Goal: Task Accomplishment & Management: Use online tool/utility

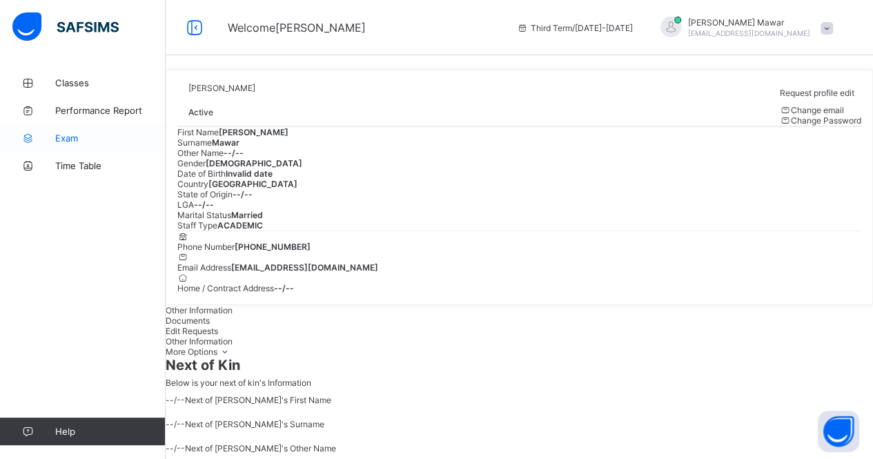
click at [72, 135] on span "Exam" at bounding box center [110, 137] width 110 height 11
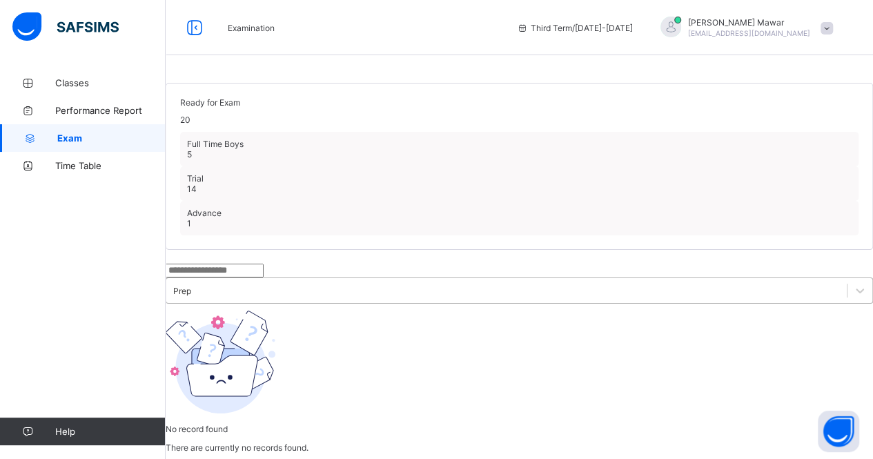
click at [351, 277] on div "Prep" at bounding box center [519, 290] width 707 height 26
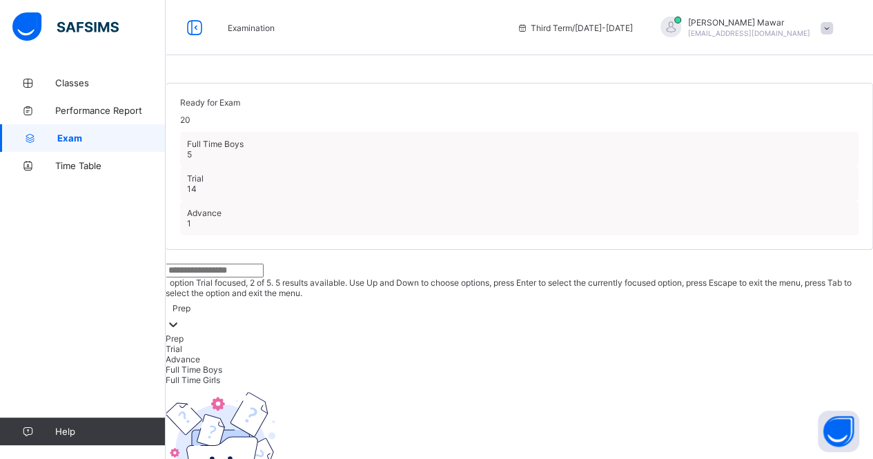
click at [355, 344] on div "Trial" at bounding box center [519, 349] width 707 height 10
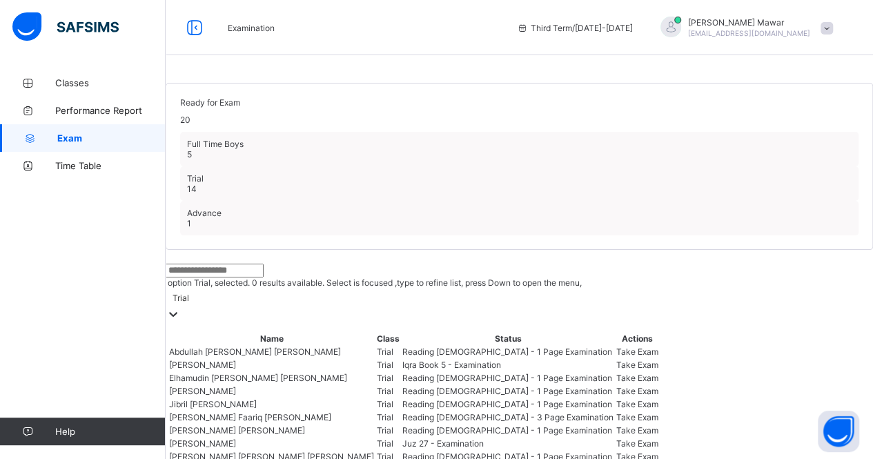
click at [362, 288] on div "Trial" at bounding box center [519, 305] width 707 height 35
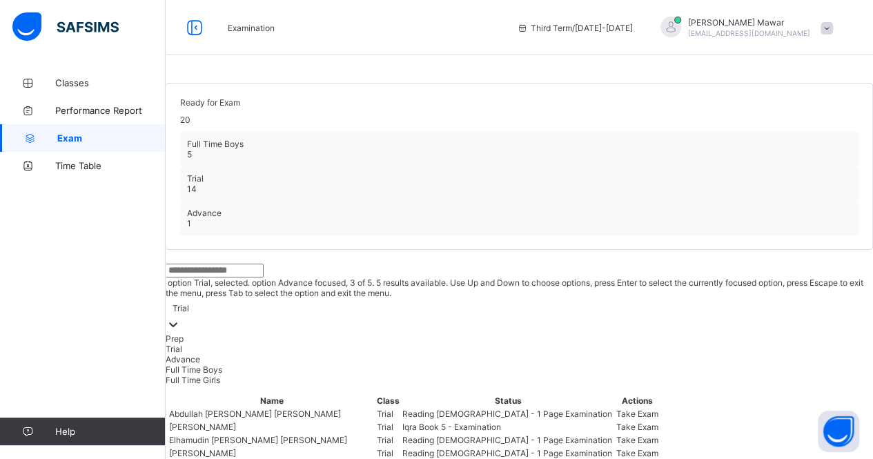
click at [364, 354] on div "Advance" at bounding box center [519, 359] width 707 height 10
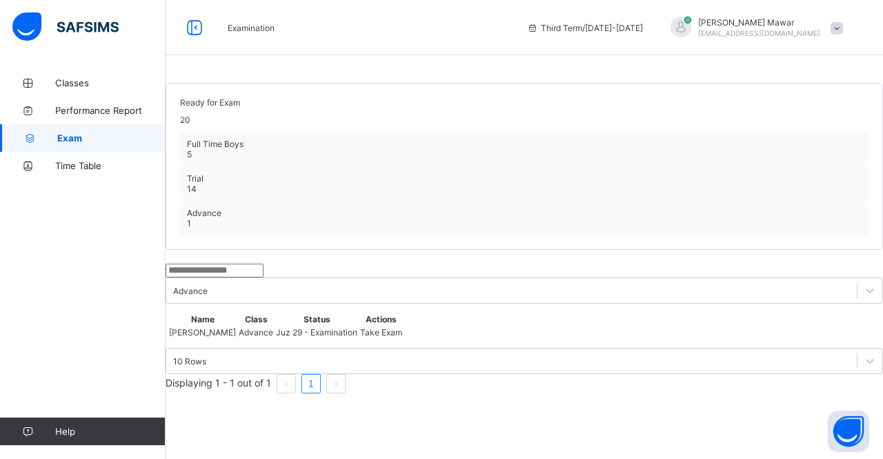
click at [402, 337] on div "Take Exam" at bounding box center [381, 332] width 42 height 10
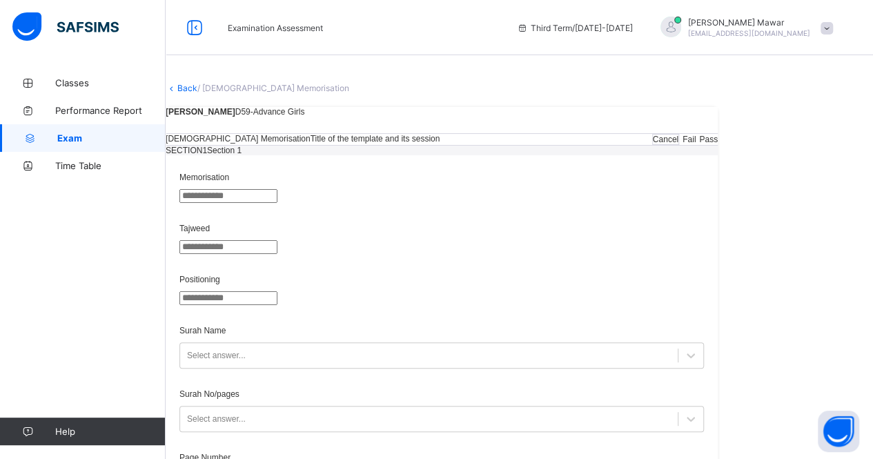
click at [277, 203] on input "text" at bounding box center [228, 196] width 98 height 14
type input "**"
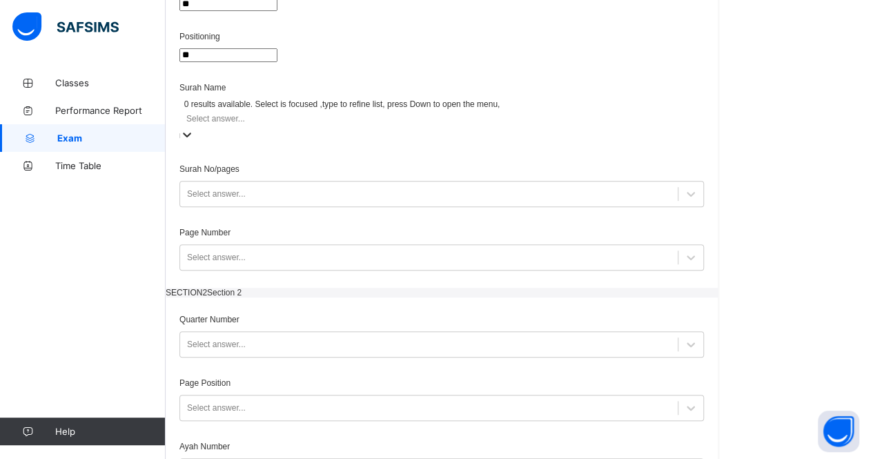
click at [608, 143] on div "Select answer..." at bounding box center [441, 126] width 524 height 34
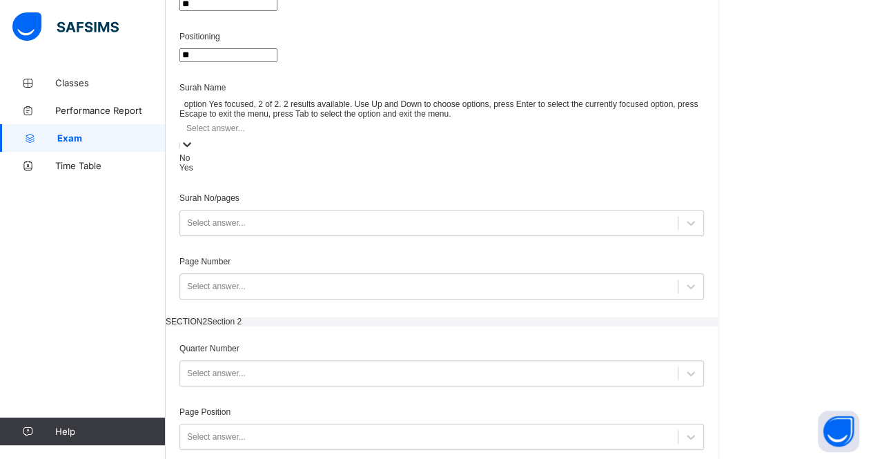
click at [604, 172] on div "Yes" at bounding box center [441, 168] width 524 height 10
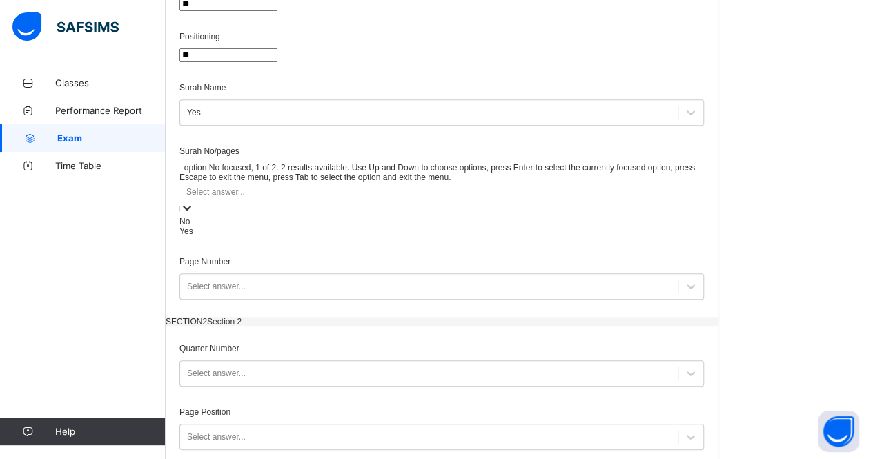
click at [604, 201] on div "Select answer..." at bounding box center [441, 191] width 524 height 19
click at [598, 236] on div "Yes" at bounding box center [441, 231] width 524 height 10
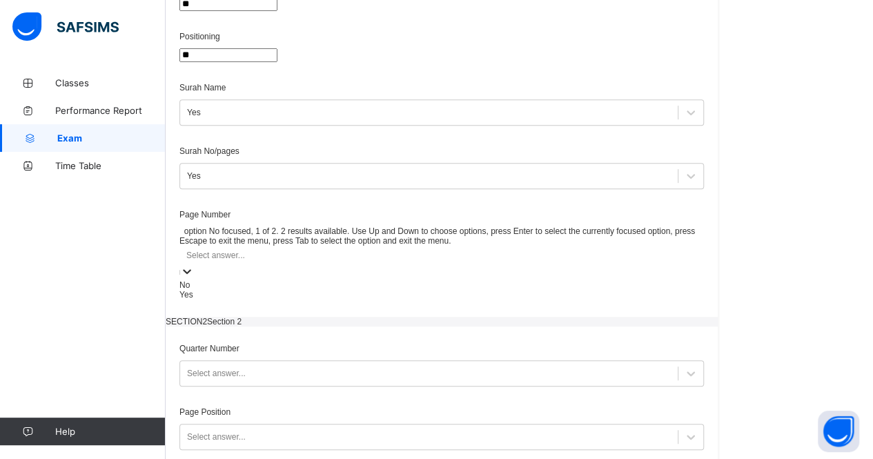
click at [601, 264] on div "Select answer..." at bounding box center [441, 255] width 524 height 19
click at [575, 299] on div "Yes" at bounding box center [441, 295] width 524 height 10
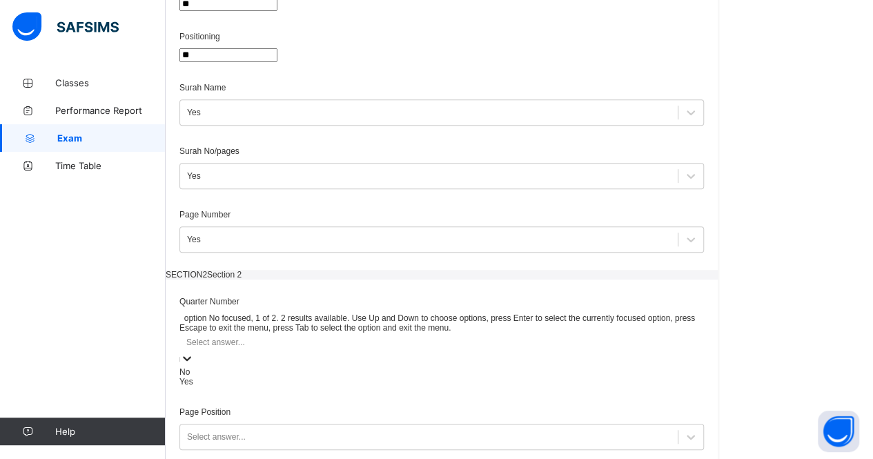
scroll to position [281, 0]
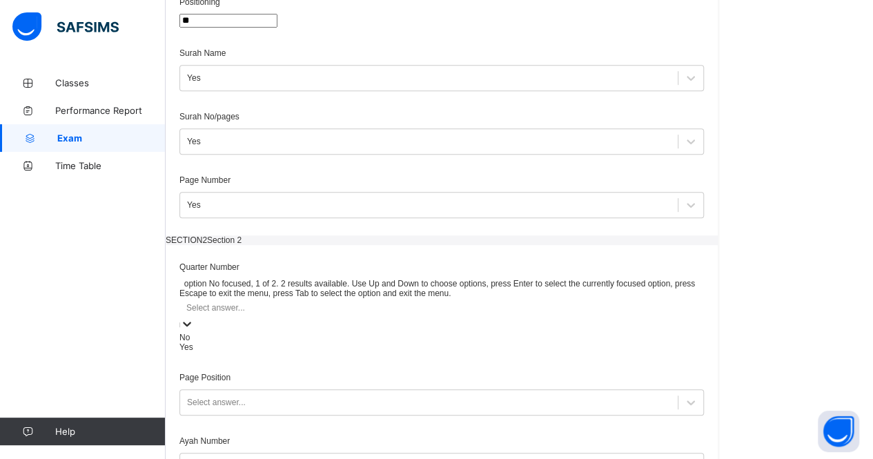
click at [568, 352] on div "option No focused, 1 of 2. 2 results available. Use Up and Down to choose optio…" at bounding box center [441, 315] width 524 height 73
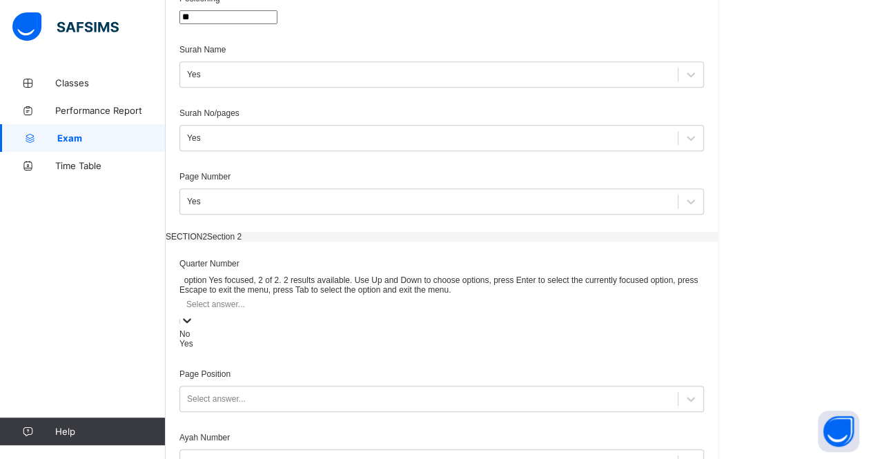
click at [568, 348] on div "Yes" at bounding box center [441, 344] width 524 height 10
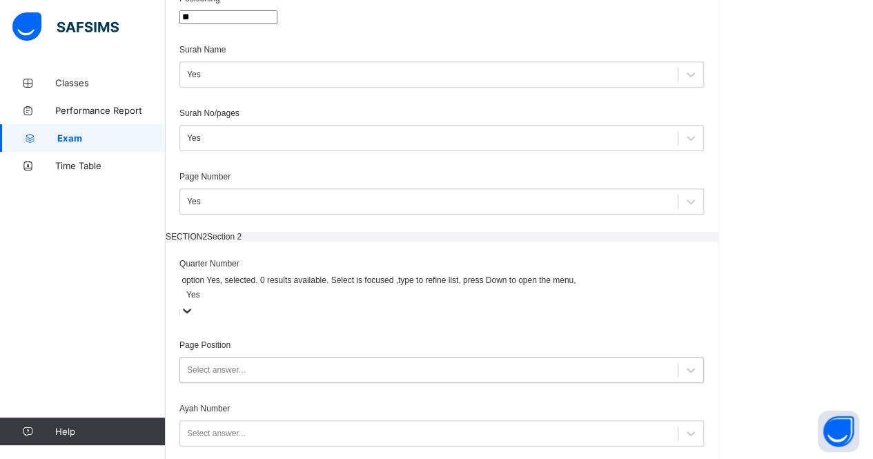
click at [568, 383] on div "Select answer..." at bounding box center [441, 370] width 524 height 26
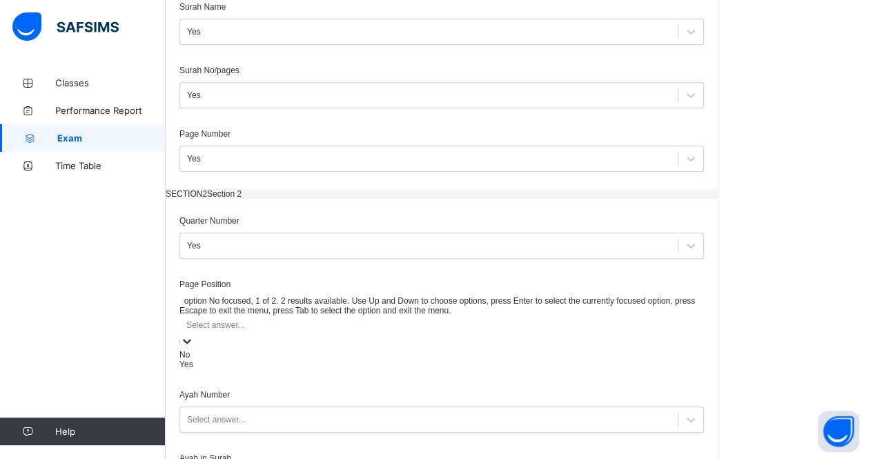
scroll to position [328, 0]
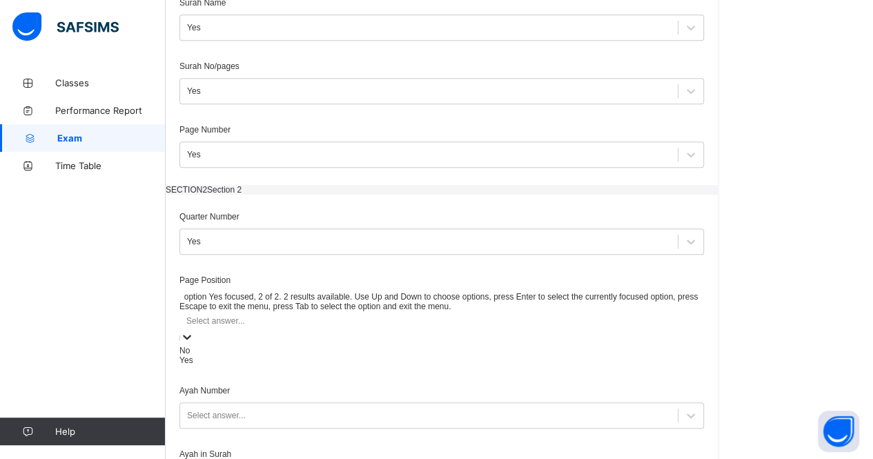
click at [567, 365] on div "Yes" at bounding box center [441, 360] width 524 height 10
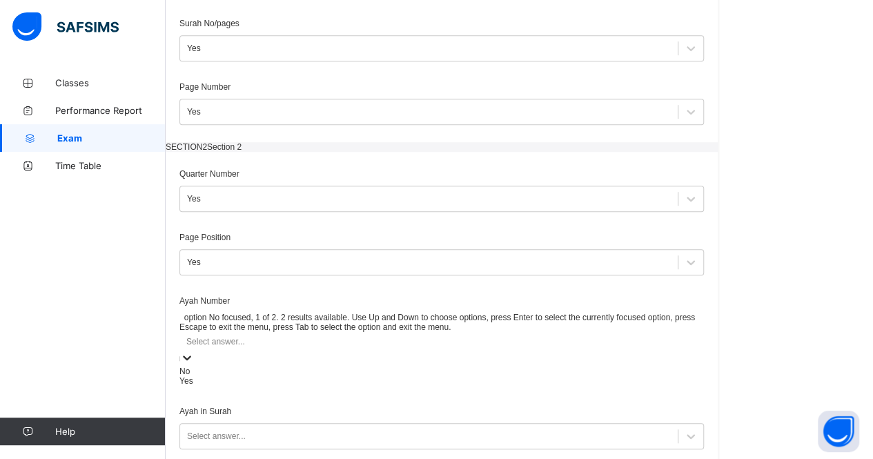
click at [567, 386] on div "option No focused, 1 of 2. 2 results available. Use Up and Down to choose optio…" at bounding box center [441, 349] width 524 height 73
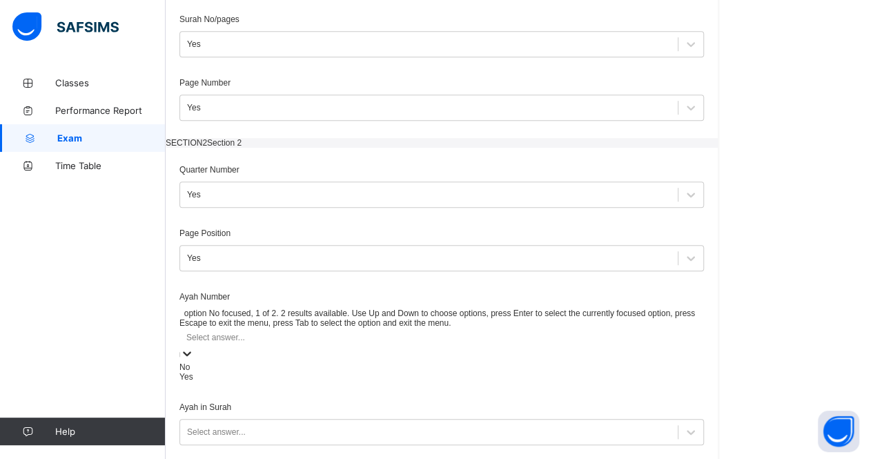
click at [568, 372] on div "No" at bounding box center [441, 367] width 524 height 10
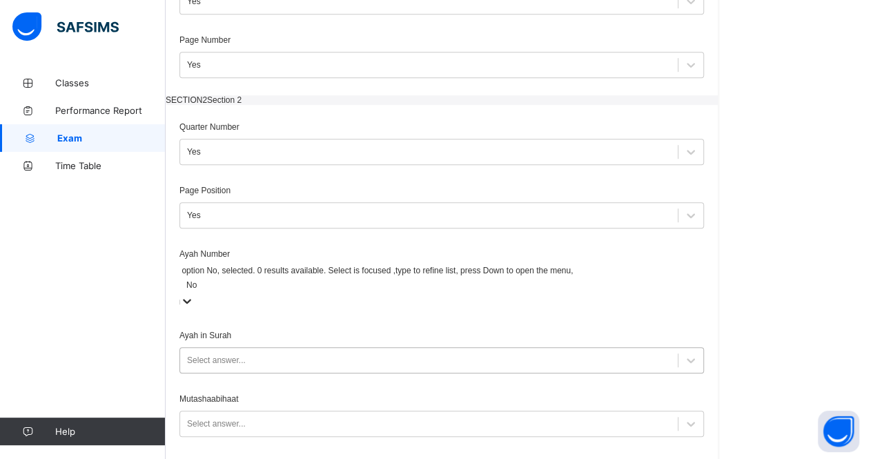
click at [565, 373] on div "Select answer..." at bounding box center [441, 360] width 524 height 26
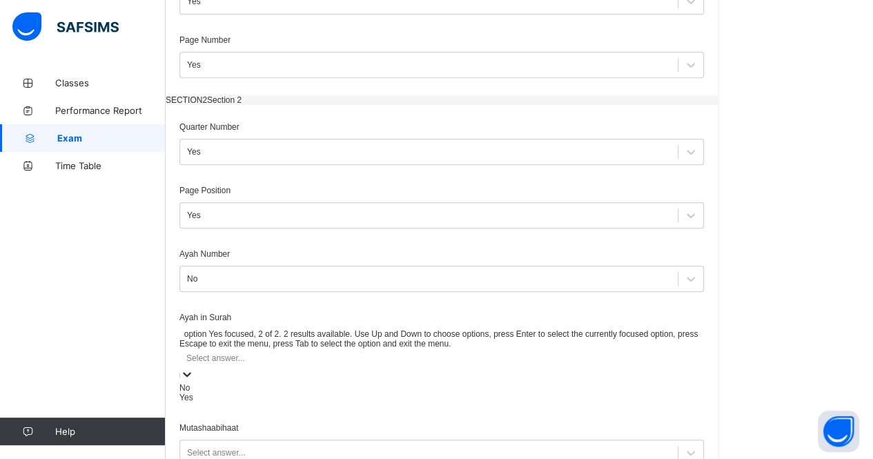
scroll to position [422, 0]
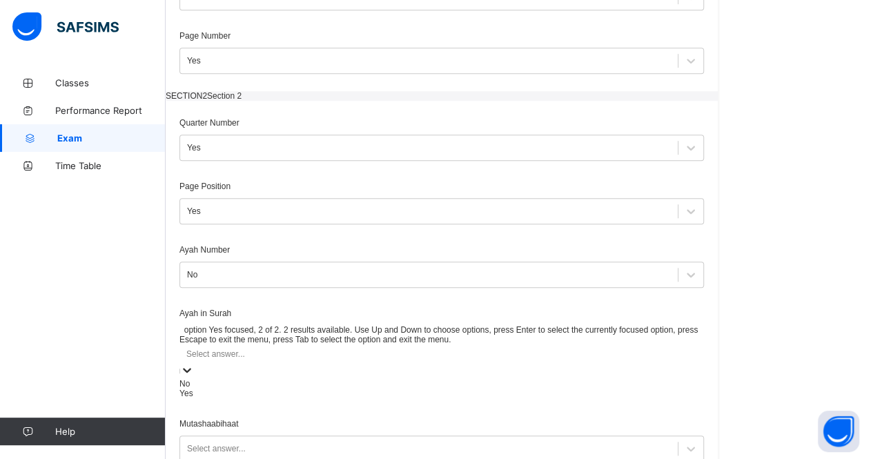
click at [566, 398] on div "Yes" at bounding box center [441, 393] width 524 height 10
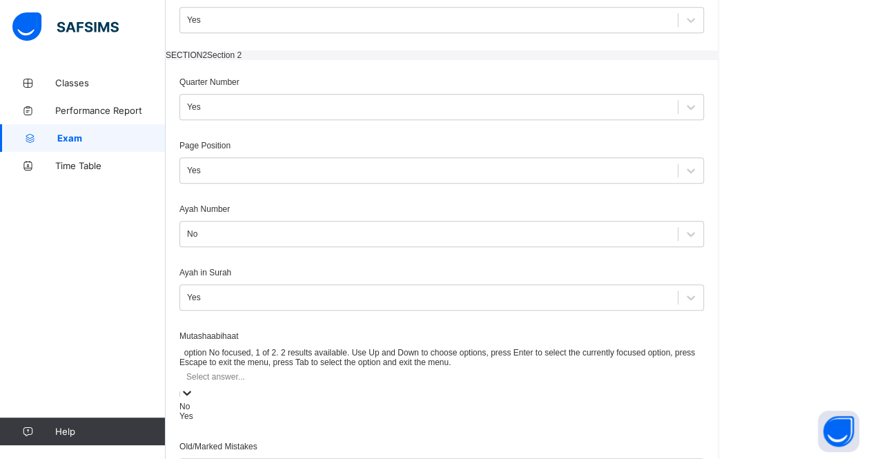
click at [569, 421] on div "option No focused, 1 of 2. 2 results available. Use Up and Down to choose optio…" at bounding box center [441, 384] width 524 height 73
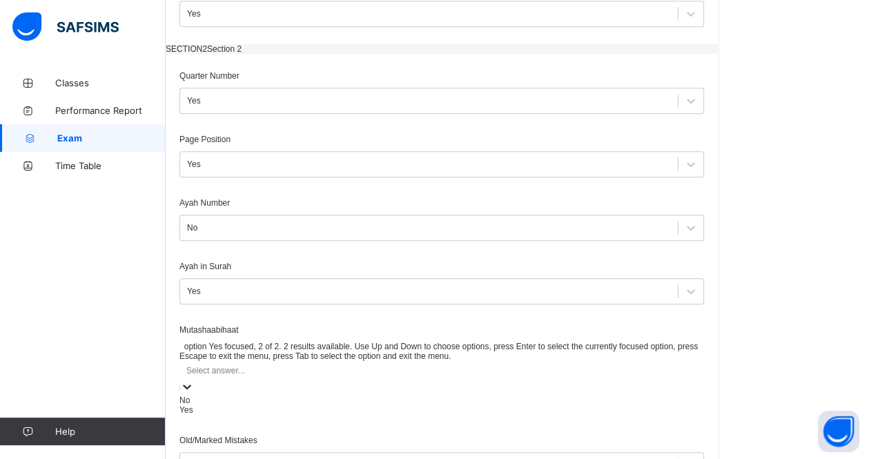
click at [569, 415] on div "Yes" at bounding box center [441, 410] width 524 height 10
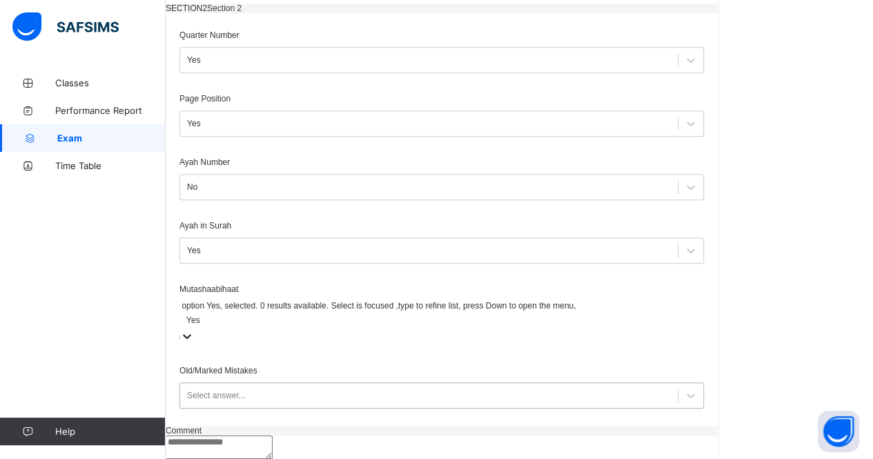
click at [570, 408] on div "Select answer..." at bounding box center [441, 395] width 524 height 26
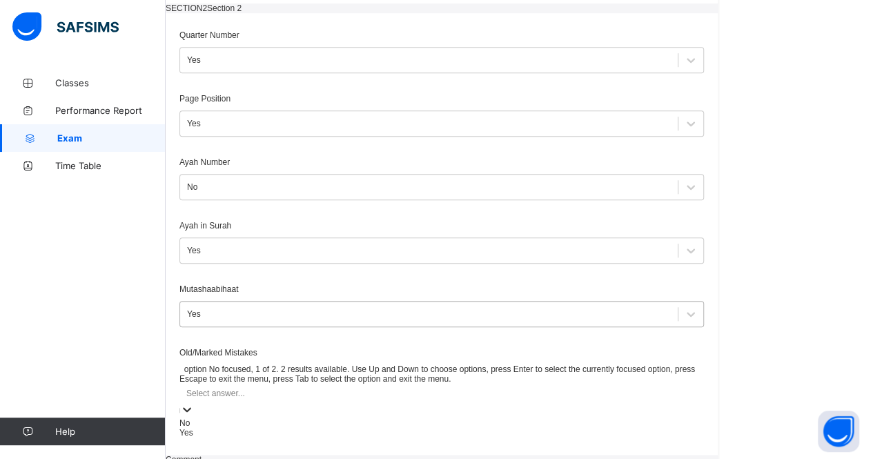
scroll to position [515, 0]
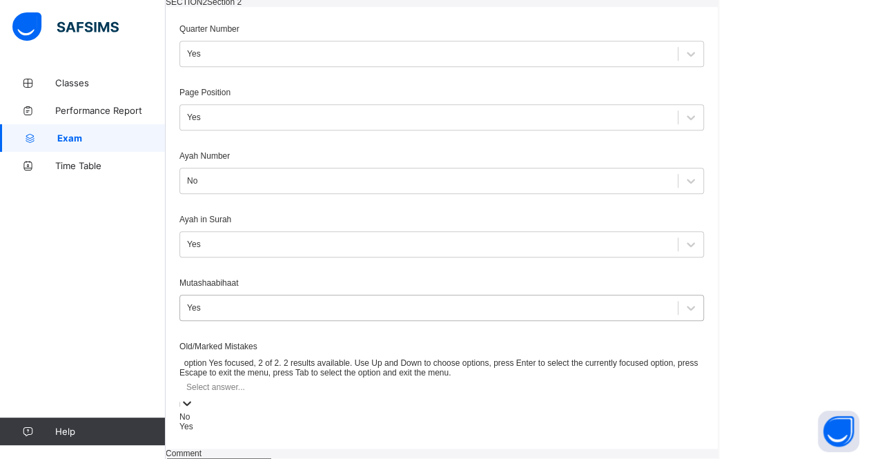
click at [570, 431] on div "Yes" at bounding box center [441, 427] width 524 height 10
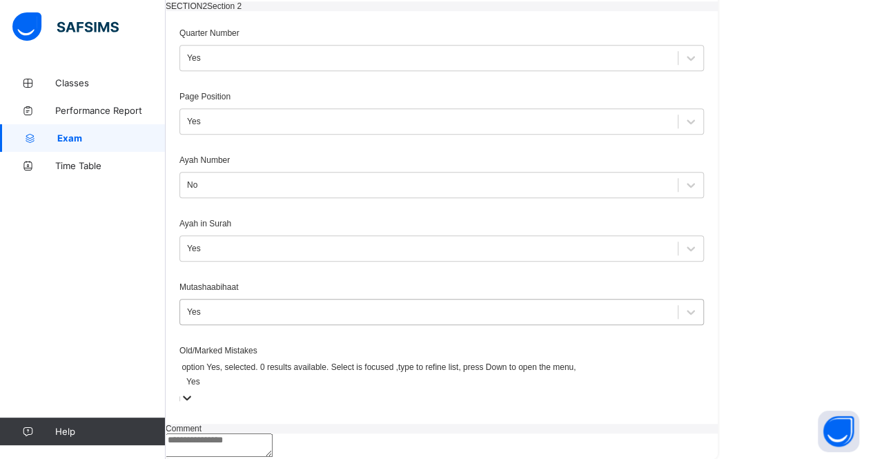
scroll to position [607, 0]
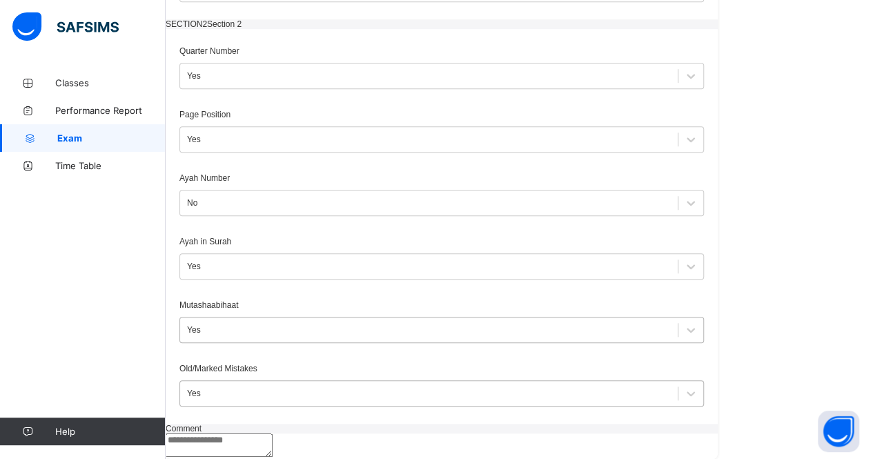
click at [273, 433] on textarea at bounding box center [219, 444] width 107 height 23
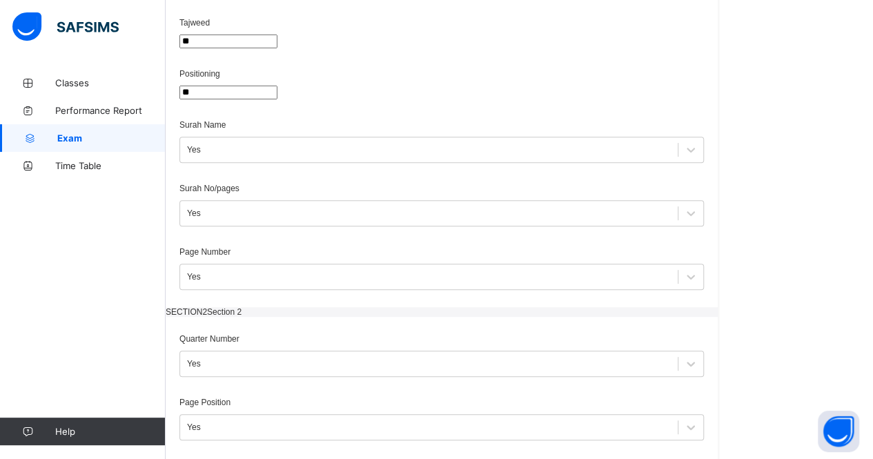
scroll to position [0, 0]
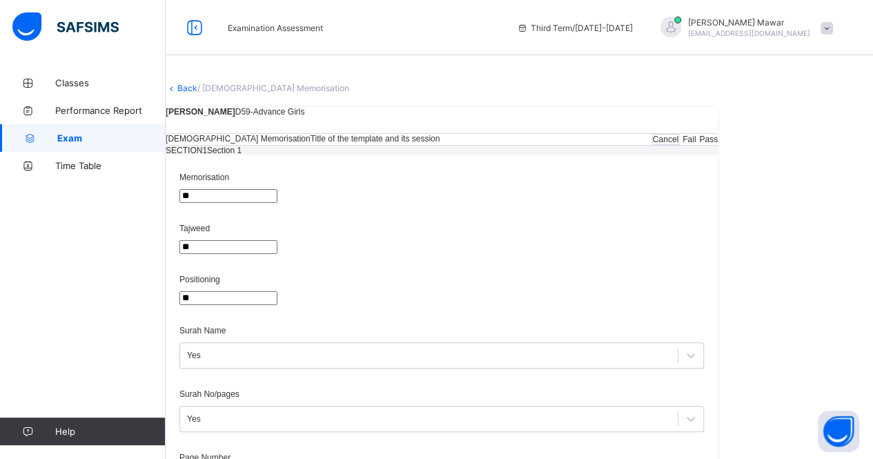
type textarea "**********"
click at [717, 144] on span "Pass" at bounding box center [708, 140] width 19 height 10
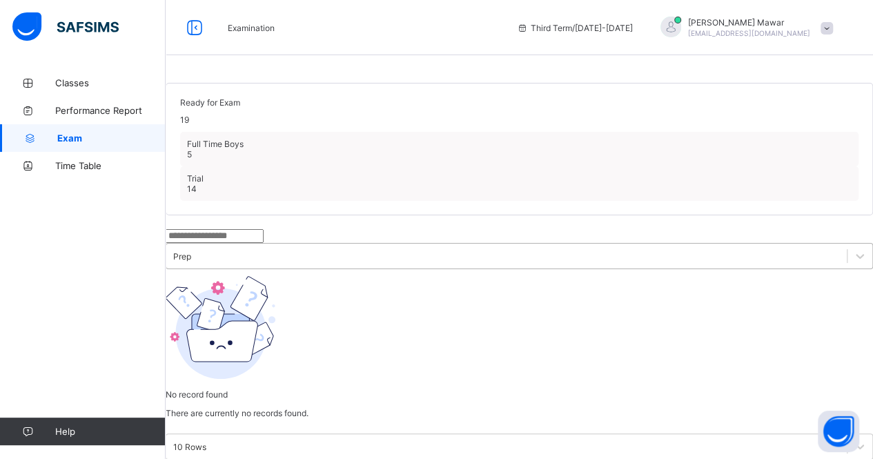
click at [338, 269] on div "Prep" at bounding box center [519, 256] width 707 height 26
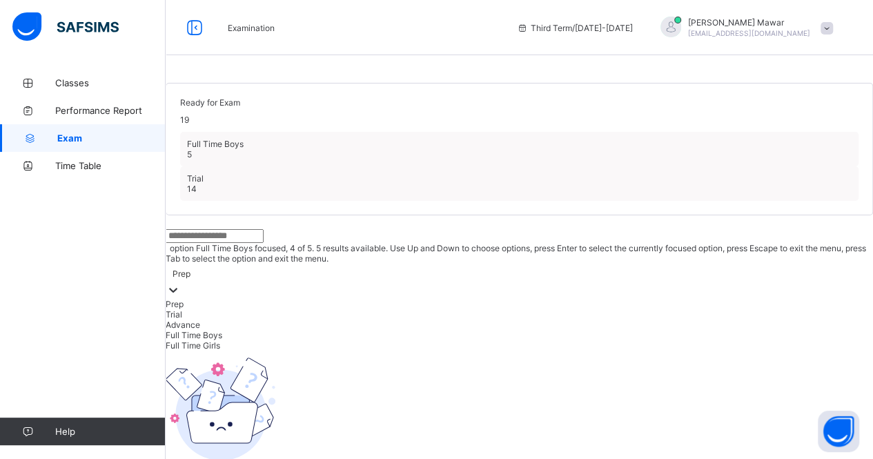
click at [352, 340] on div "Full Time Boys" at bounding box center [519, 335] width 707 height 10
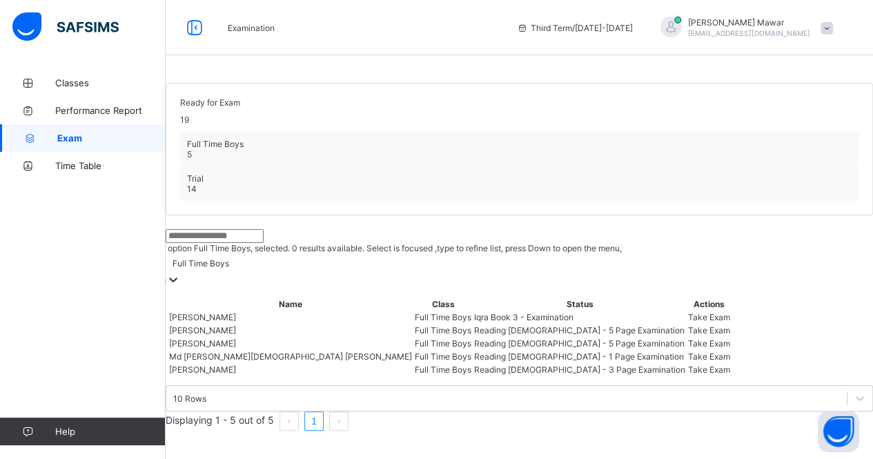
scroll to position [156, 0]
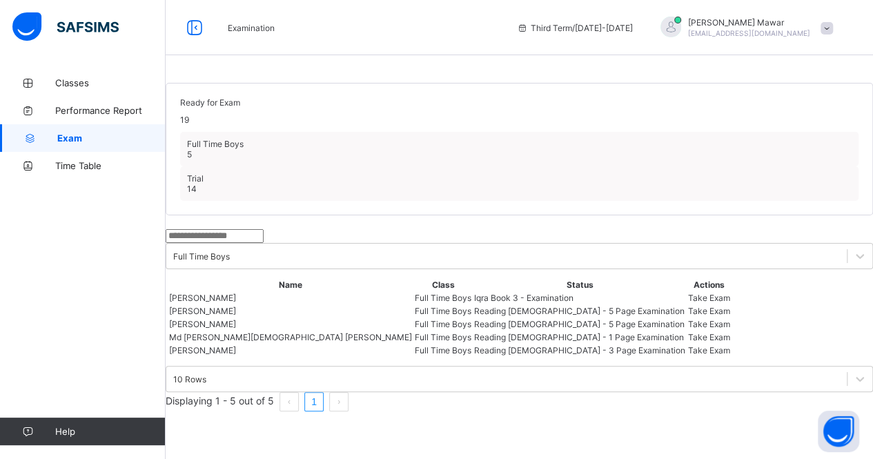
click at [730, 293] on span "Take Exam" at bounding box center [709, 298] width 42 height 10
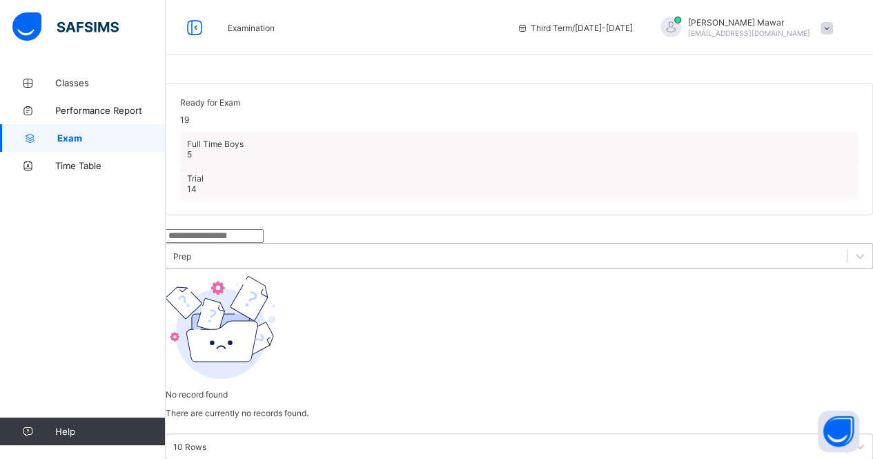
click at [191, 258] on div "Prep" at bounding box center [182, 256] width 18 height 10
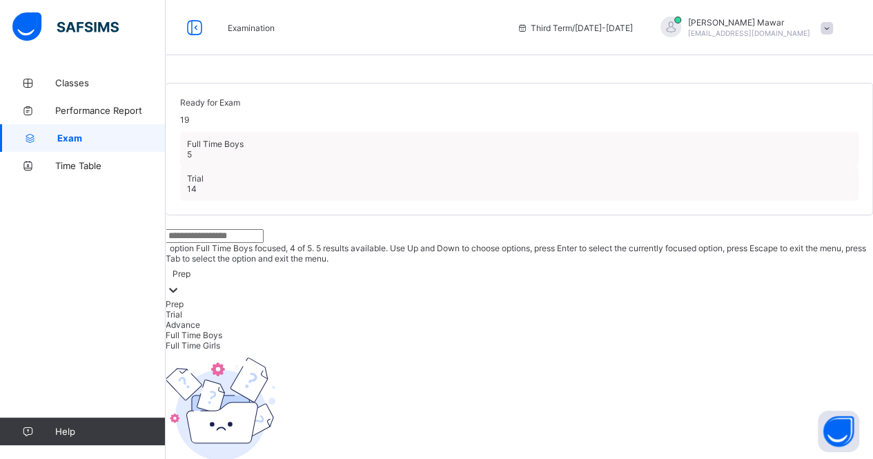
click at [395, 340] on div "Full Time Boys" at bounding box center [519, 335] width 707 height 10
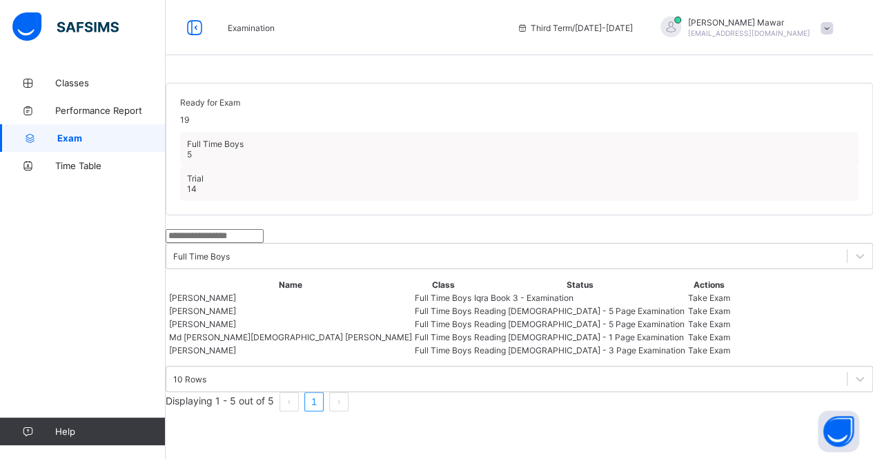
click at [730, 316] on span "Take Exam" at bounding box center [709, 311] width 42 height 10
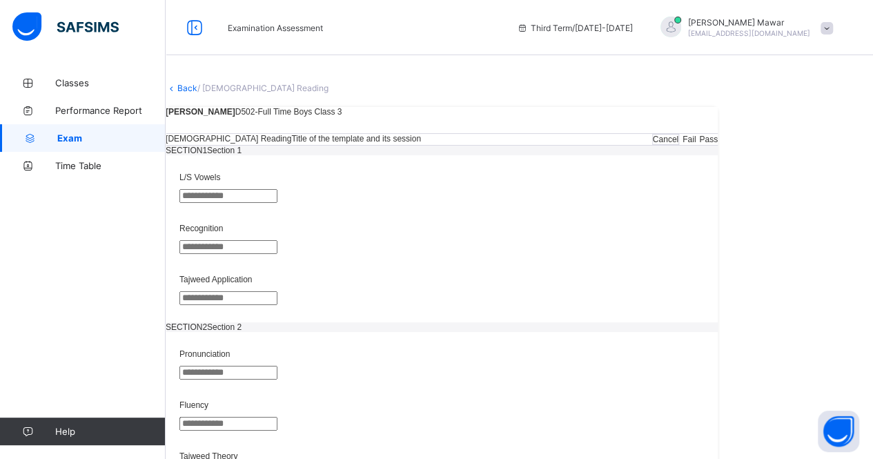
click at [277, 203] on input "text" at bounding box center [228, 196] width 98 height 14
type input "**"
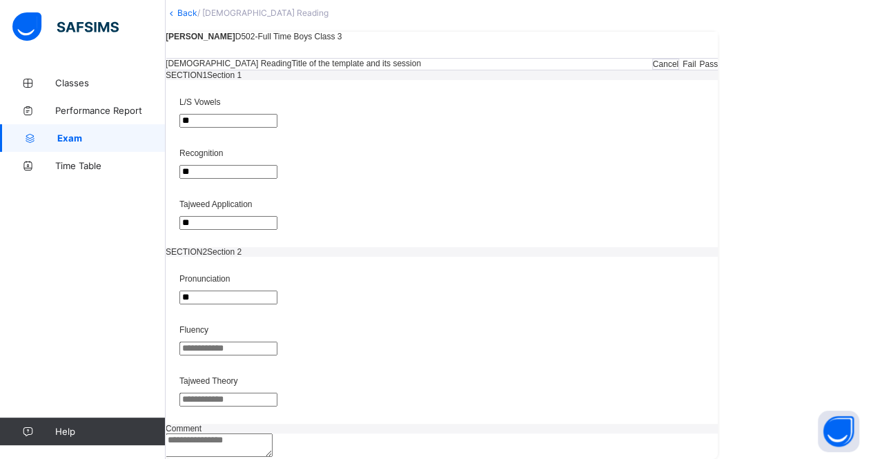
type input "**"
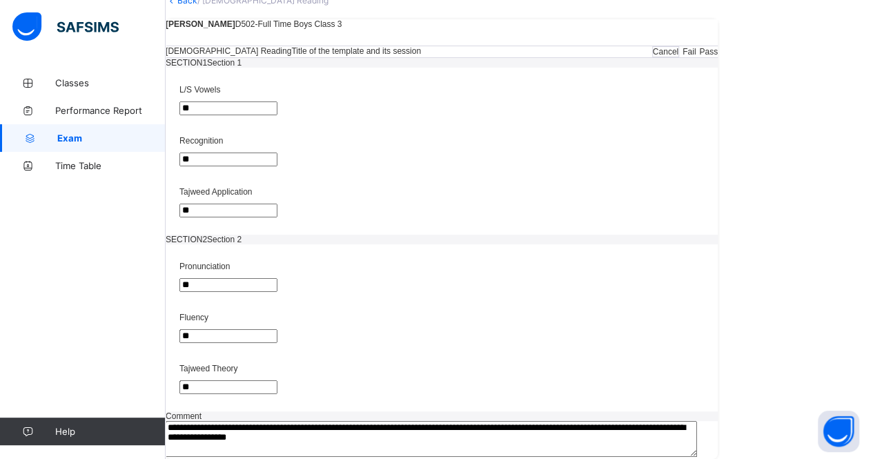
scroll to position [0, 0]
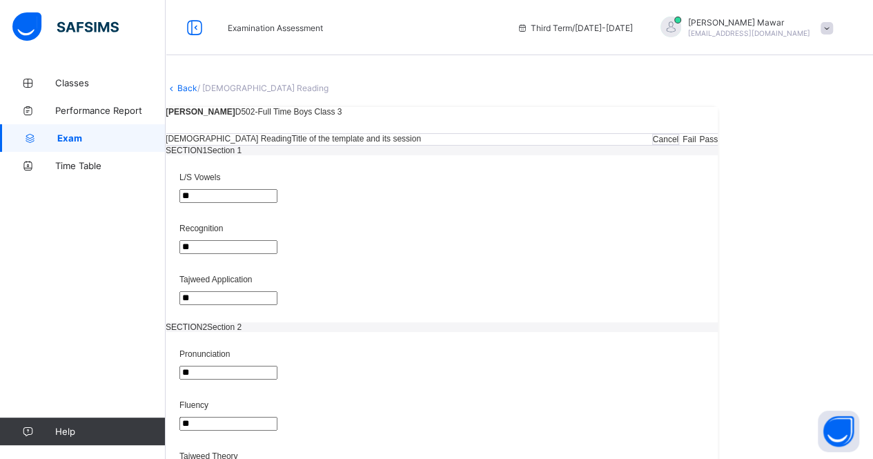
type textarea "**********"
click at [717, 144] on div "Pass" at bounding box center [708, 140] width 19 height 10
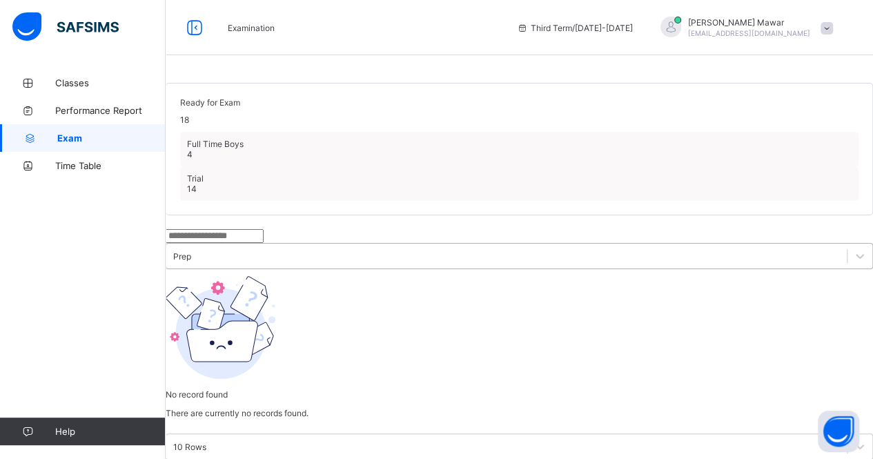
click at [191, 257] on div "Prep" at bounding box center [182, 256] width 18 height 10
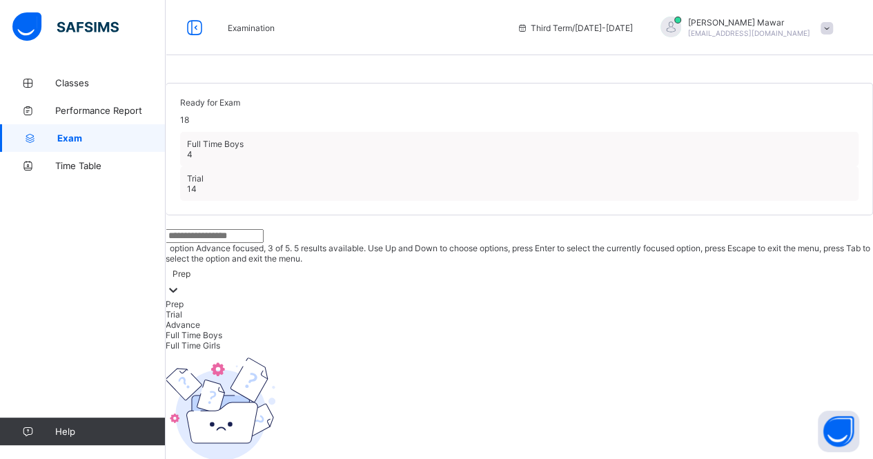
click at [382, 330] on div "Advance" at bounding box center [519, 324] width 707 height 10
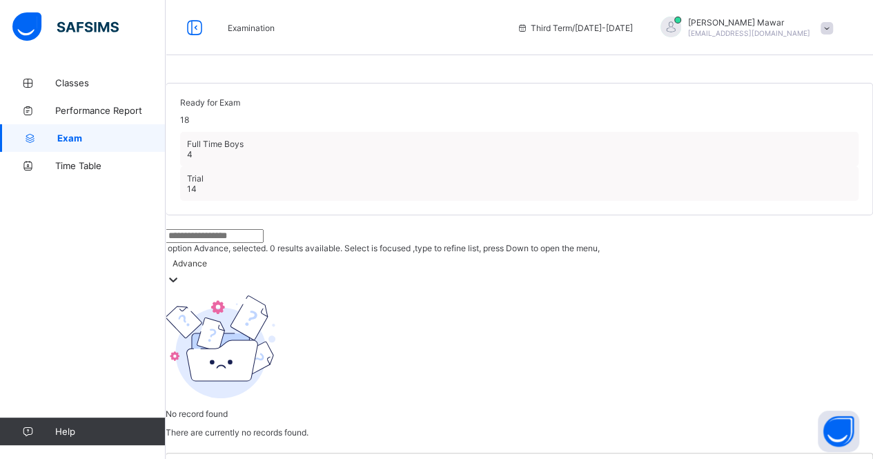
click at [207, 258] on div "Advance" at bounding box center [189, 263] width 34 height 10
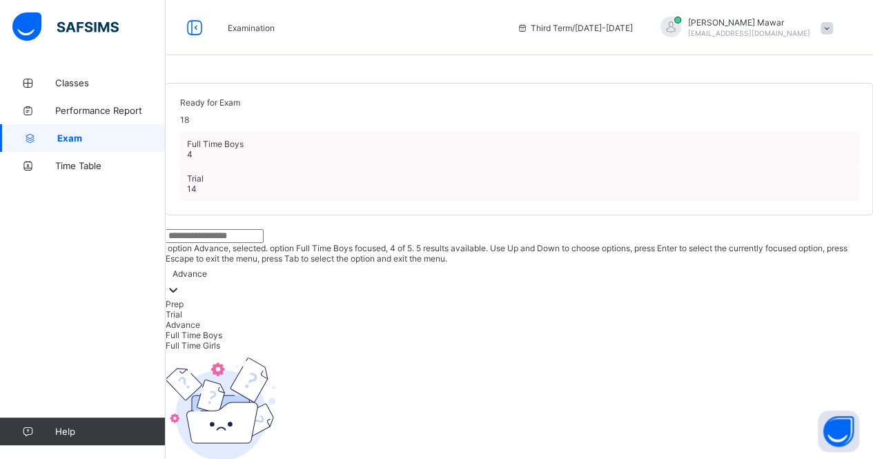
click at [379, 340] on div "Full Time Boys" at bounding box center [519, 335] width 707 height 10
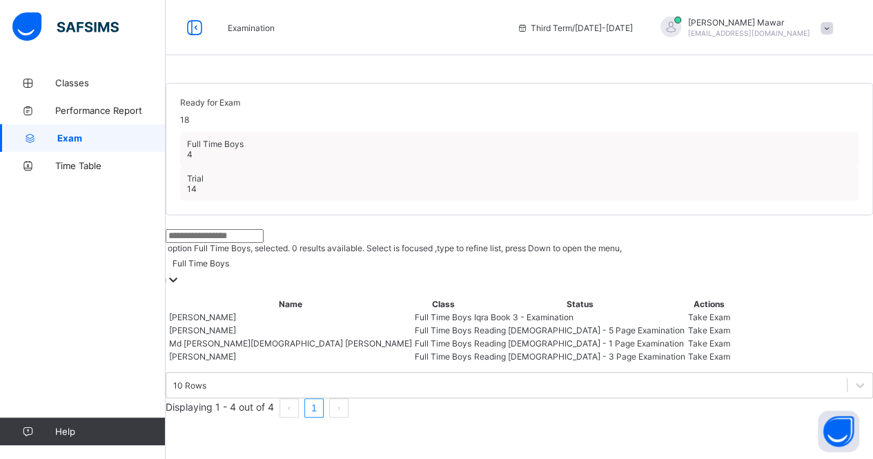
scroll to position [117, 0]
click at [730, 325] on div "Take Exam" at bounding box center [709, 330] width 42 height 10
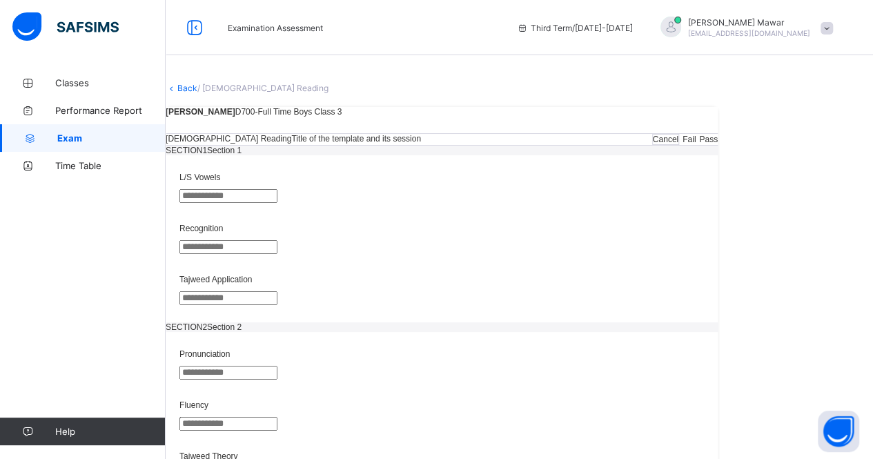
click at [277, 203] on input "text" at bounding box center [228, 196] width 98 height 14
type input "**"
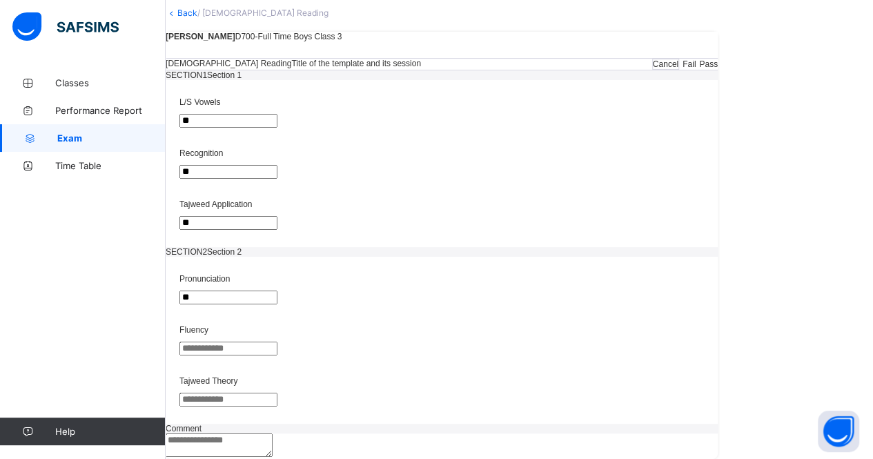
type input "**"
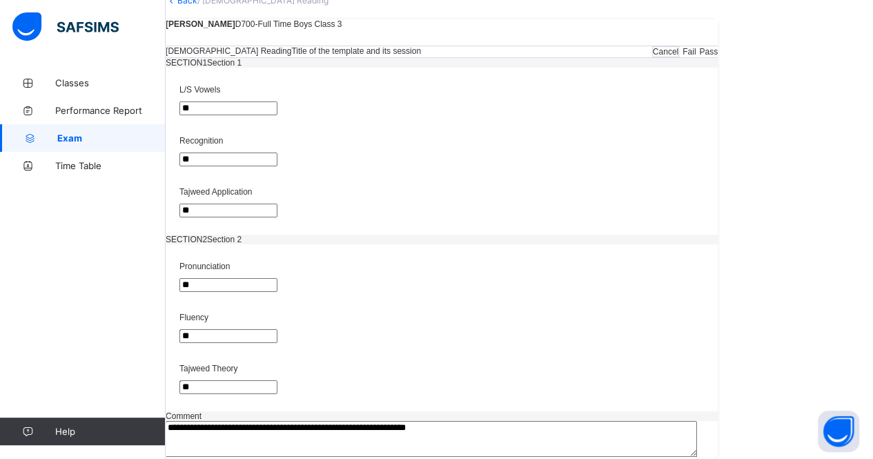
scroll to position [0, 0]
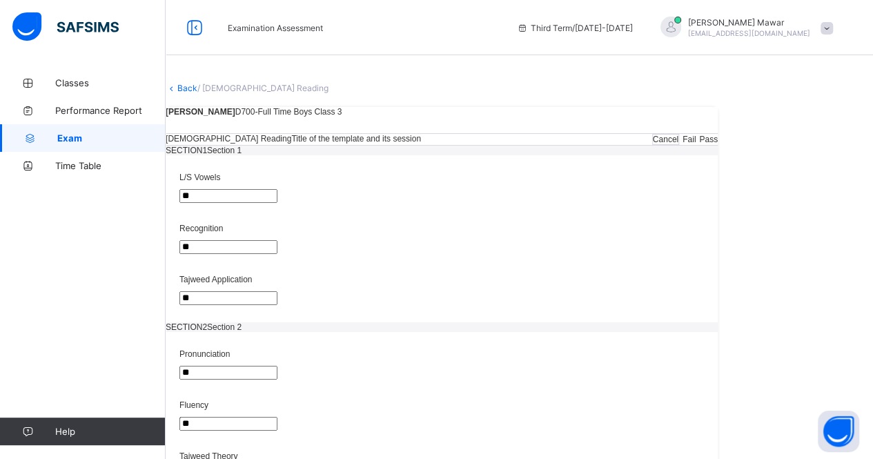
type textarea "**********"
click at [717, 144] on span "Pass" at bounding box center [708, 140] width 19 height 10
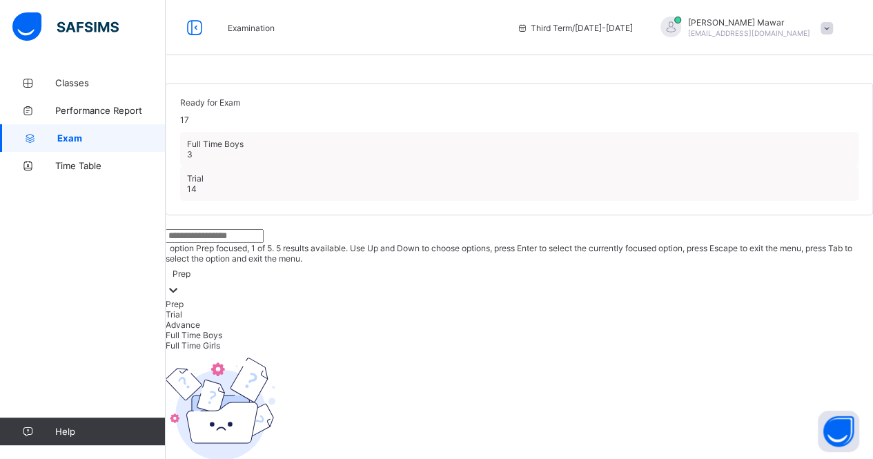
click at [190, 268] on div "Prep" at bounding box center [181, 273] width 18 height 10
click at [371, 340] on div "Full Time Boys" at bounding box center [519, 335] width 707 height 10
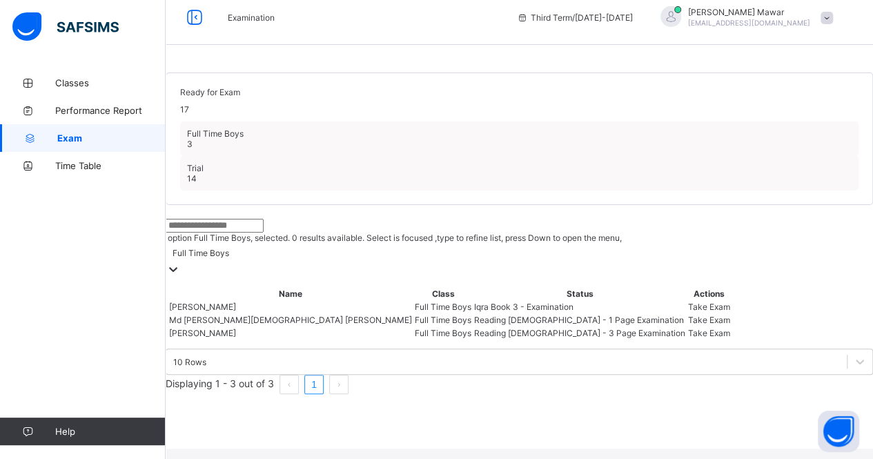
scroll to position [77, 0]
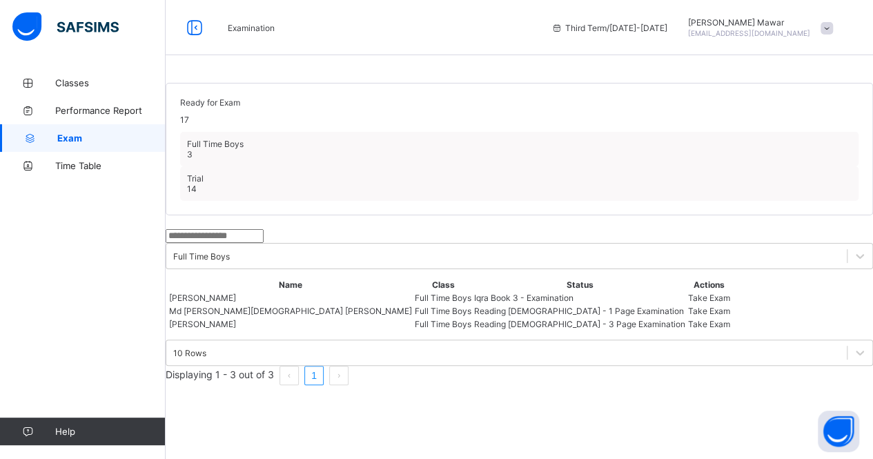
click at [730, 313] on span "Take Exam" at bounding box center [709, 311] width 42 height 10
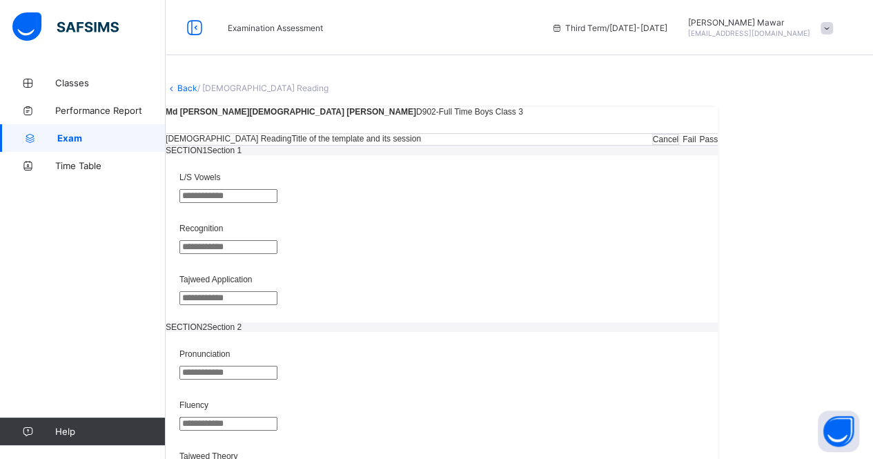
click at [277, 203] on input "text" at bounding box center [228, 196] width 98 height 14
type input "**"
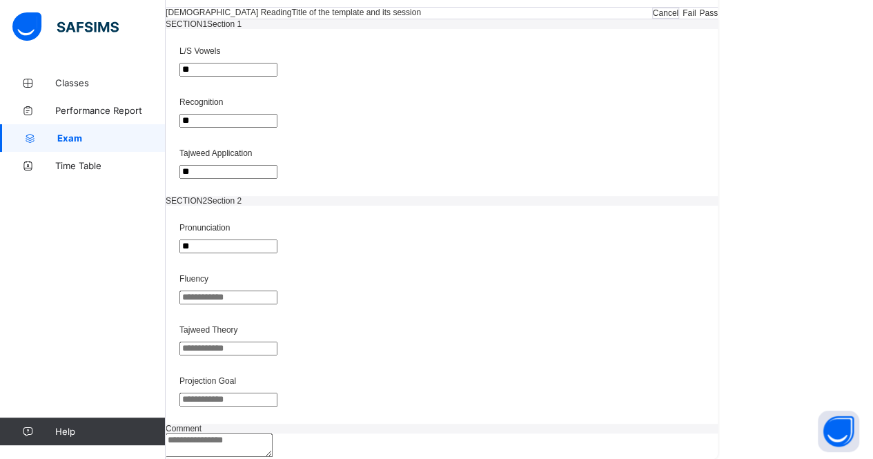
type input "**"
type input "*"
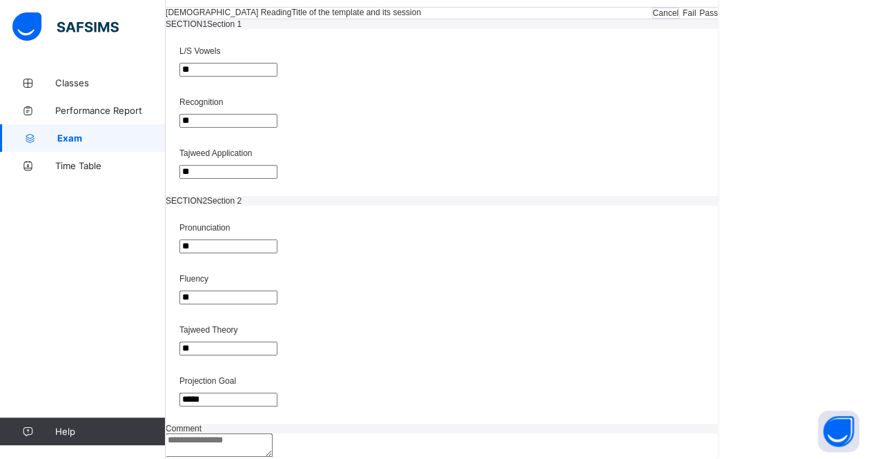
type input "*****"
click at [273, 433] on textarea at bounding box center [219, 444] width 107 height 23
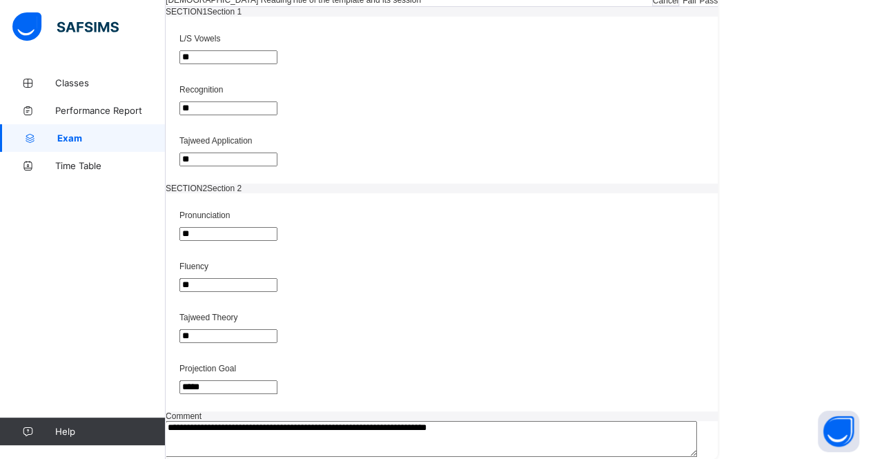
scroll to position [0, 0]
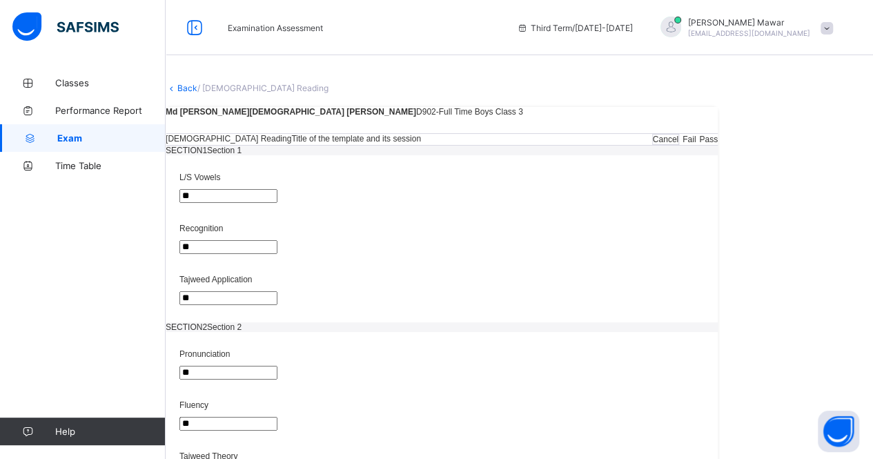
type textarea "**********"
click at [717, 144] on div "Pass" at bounding box center [708, 140] width 19 height 10
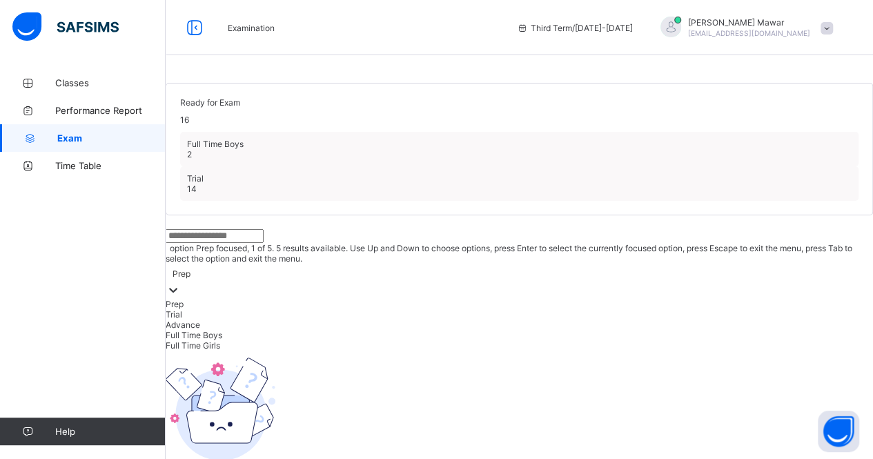
click at [190, 268] on div "Prep" at bounding box center [181, 273] width 18 height 10
click at [371, 340] on div "Full Time Boys" at bounding box center [519, 335] width 707 height 10
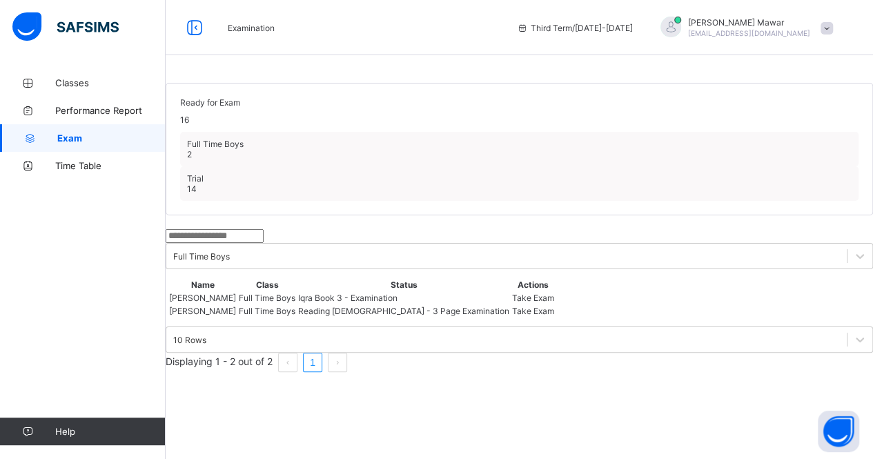
click at [554, 316] on span "Take Exam" at bounding box center [533, 311] width 42 height 10
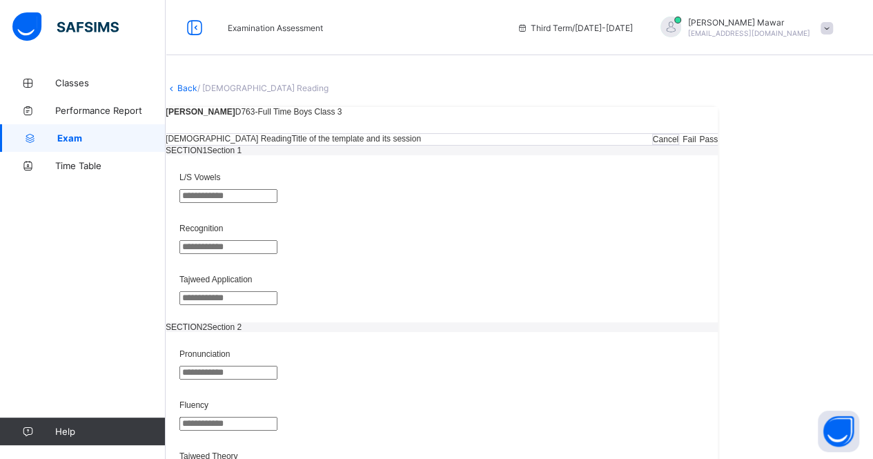
click at [277, 203] on input "text" at bounding box center [228, 196] width 98 height 14
type input "**"
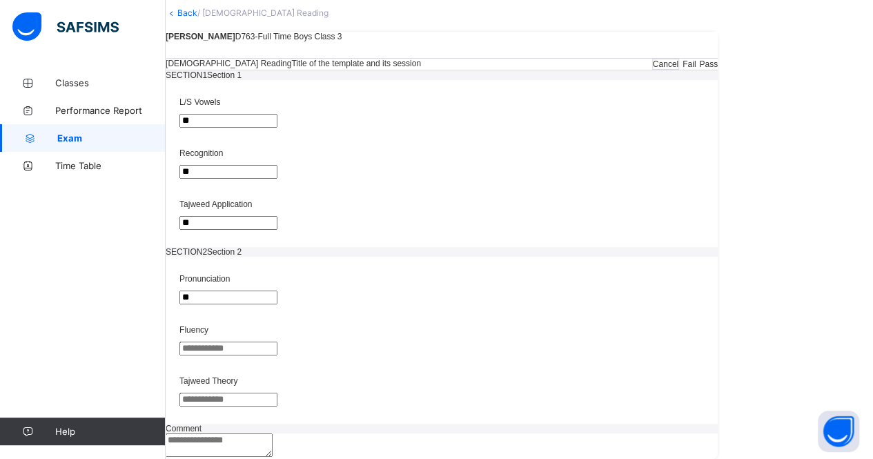
type input "**"
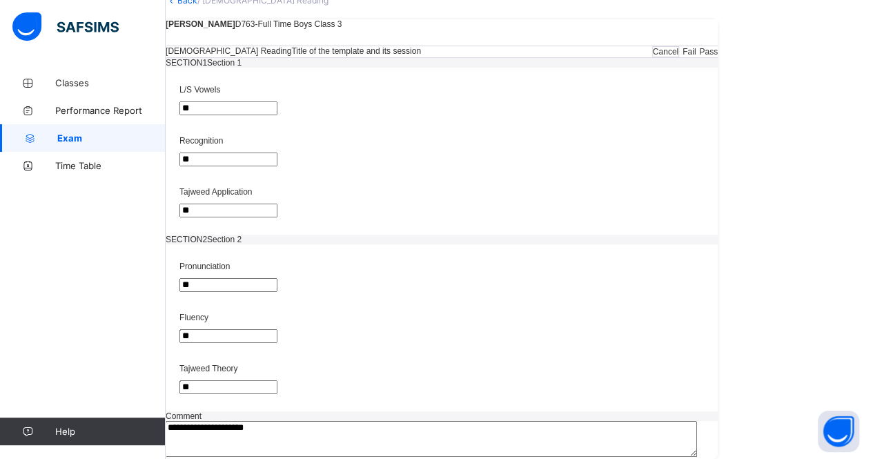
scroll to position [0, 0]
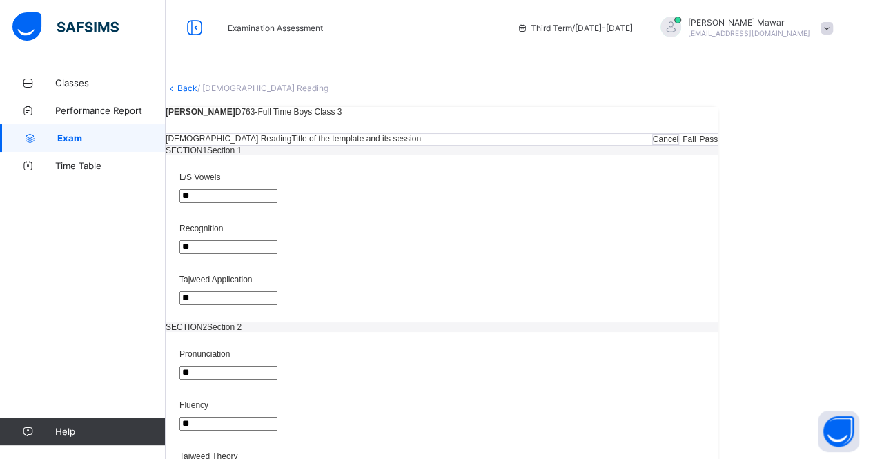
type textarea "**********"
click at [717, 144] on span "Pass" at bounding box center [708, 140] width 19 height 10
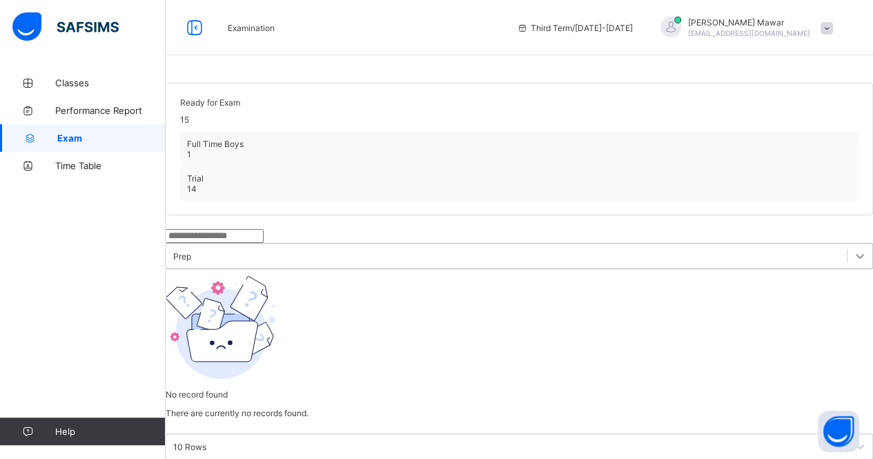
click at [853, 260] on icon at bounding box center [860, 256] width 14 height 14
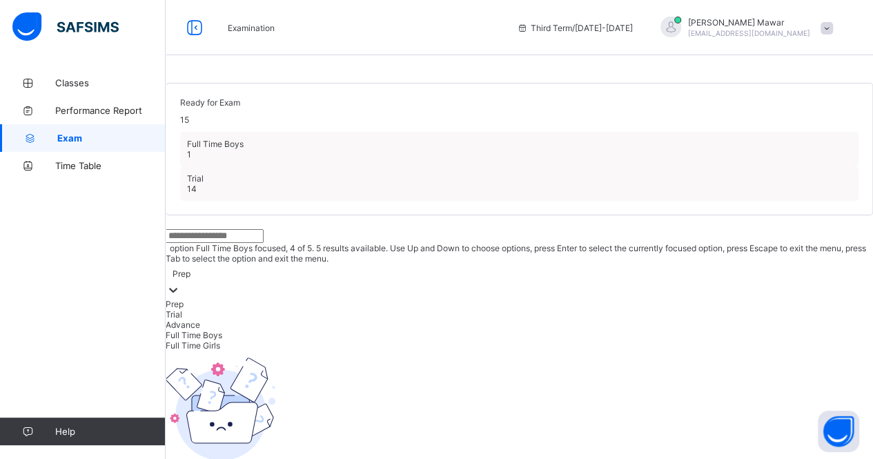
click at [379, 340] on div "Full Time Boys" at bounding box center [519, 335] width 707 height 10
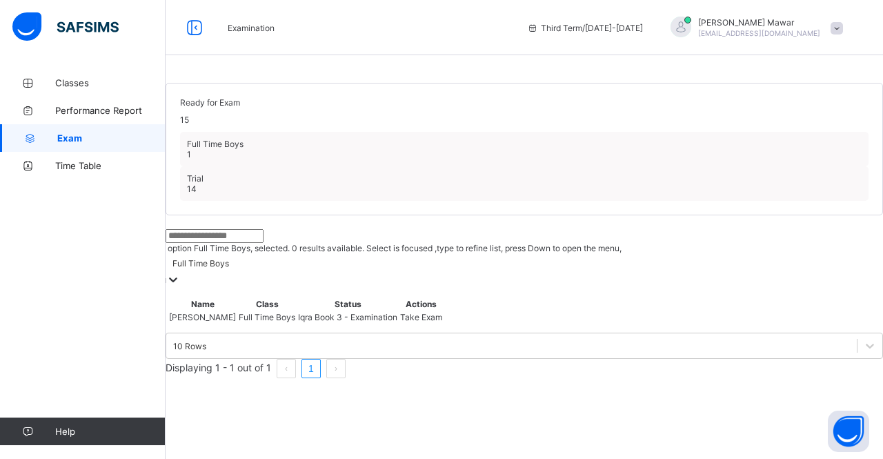
click at [442, 322] on div "Take Exam" at bounding box center [421, 317] width 42 height 10
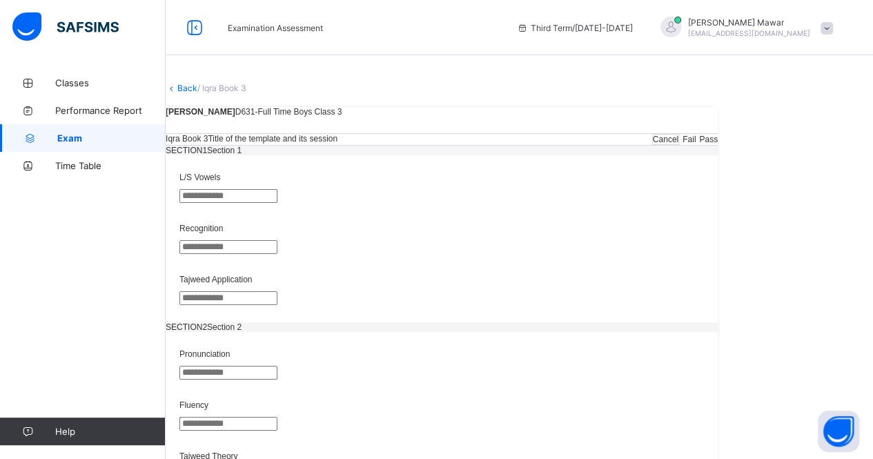
click at [277, 203] on input "text" at bounding box center [228, 196] width 98 height 14
type input "**"
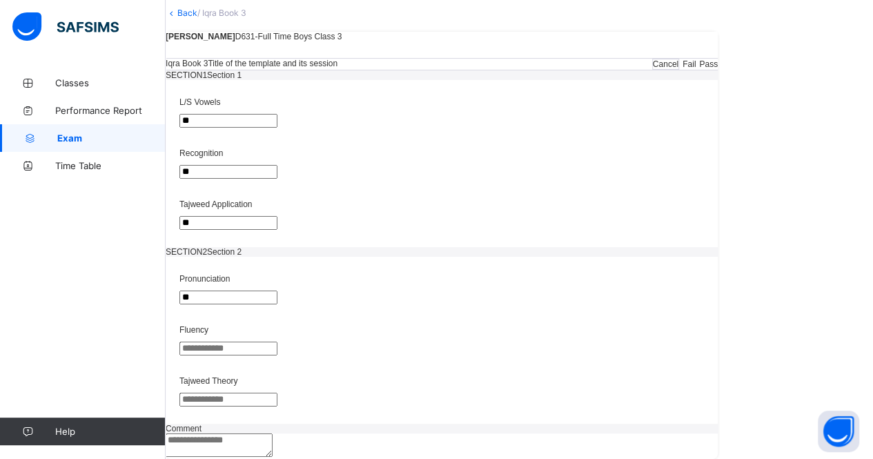
type input "**"
type input "*"
type input "*****"
click at [273, 433] on textarea at bounding box center [219, 444] width 107 height 23
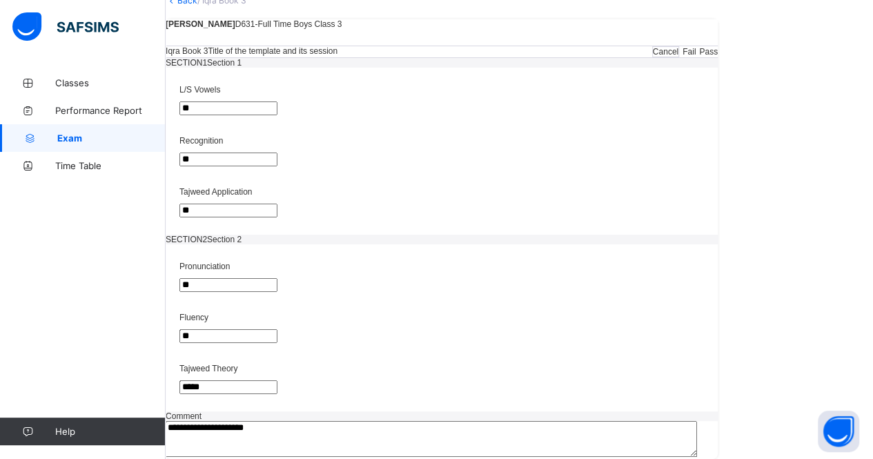
scroll to position [0, 0]
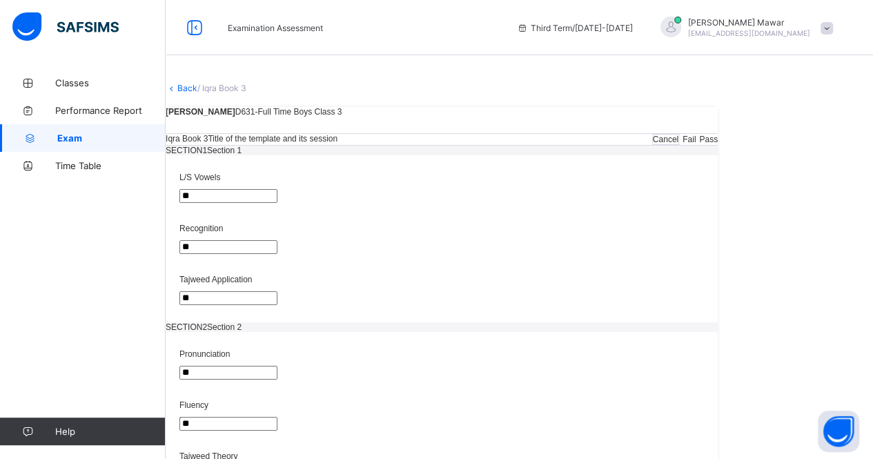
type textarea "**********"
click at [717, 144] on span "Pass" at bounding box center [708, 140] width 19 height 10
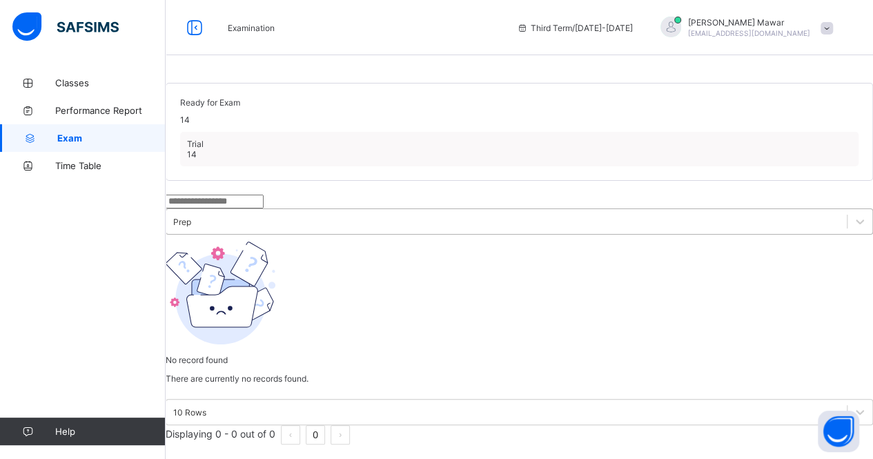
click at [355, 231] on div "Prep" at bounding box center [506, 221] width 680 height 19
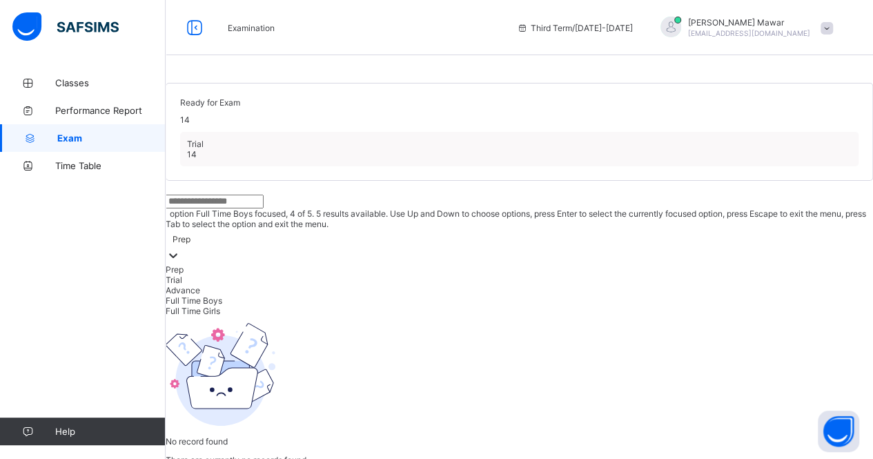
click at [356, 306] on div "Full Time Boys" at bounding box center [519, 300] width 707 height 10
click at [379, 264] on div "Full Time Boys" at bounding box center [519, 246] width 707 height 35
click at [369, 316] on div "Full Time Girls" at bounding box center [519, 311] width 707 height 10
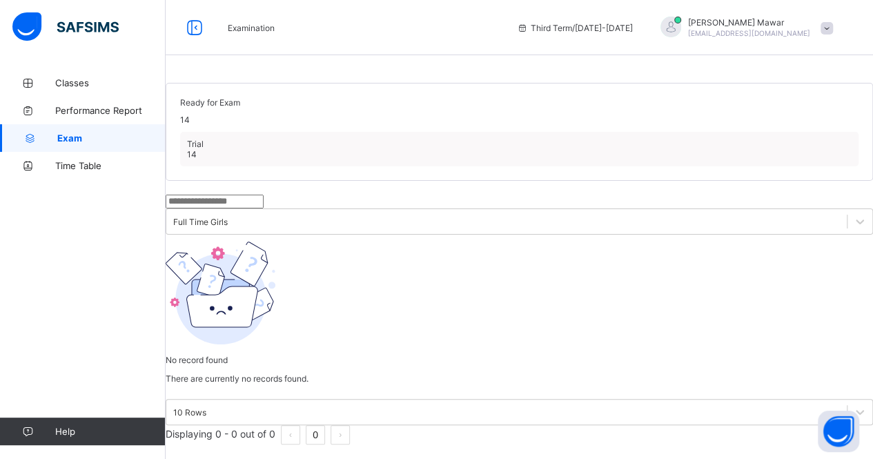
click at [395, 235] on div "Full Time Girls" at bounding box center [519, 215] width 707 height 40
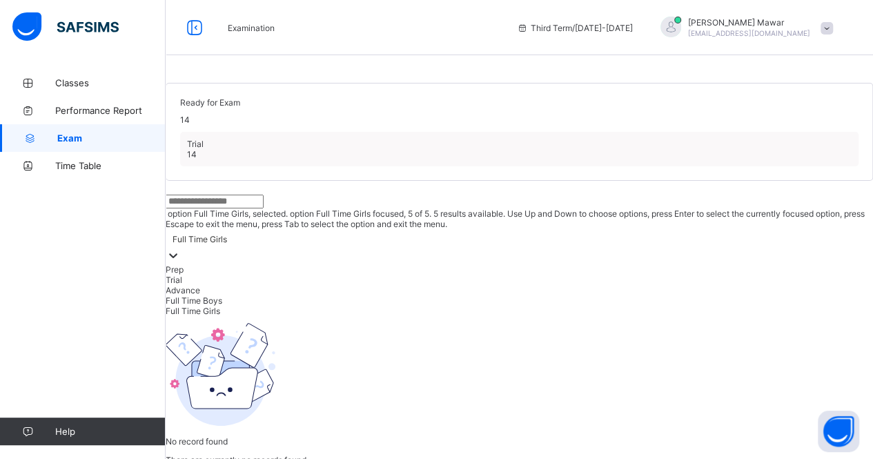
click at [227, 244] on div "Full Time Girls" at bounding box center [199, 239] width 55 height 10
click at [381, 295] on div "Advance" at bounding box center [519, 290] width 707 height 10
click at [207, 244] on div "Advance" at bounding box center [189, 239] width 34 height 10
click at [374, 285] on div "Trial" at bounding box center [519, 280] width 707 height 10
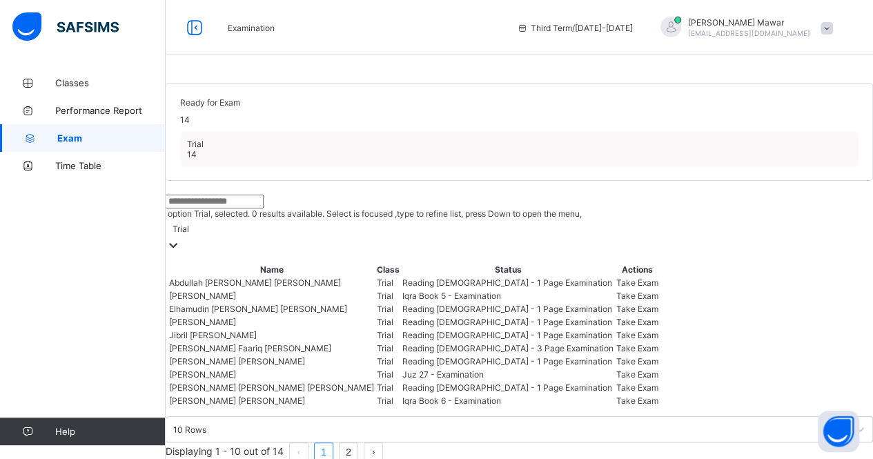
scroll to position [351, 0]
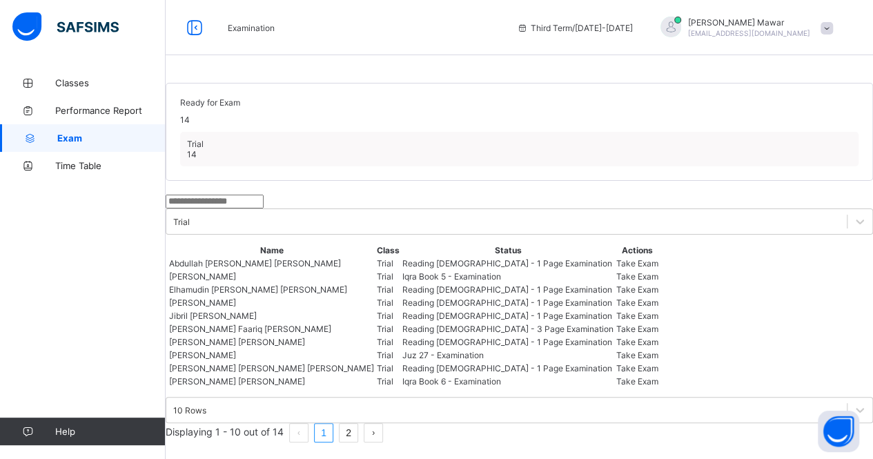
click at [383, 423] on button "next page" at bounding box center [373, 432] width 19 height 19
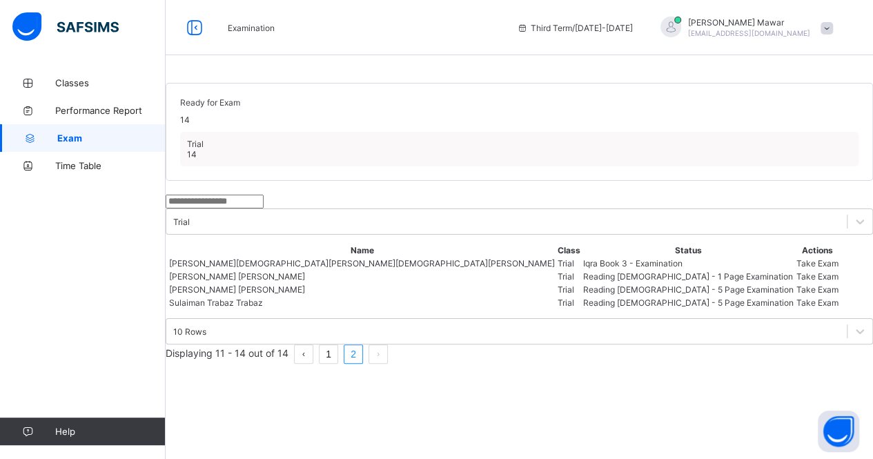
scroll to position [117, 0]
click at [847, 209] on div at bounding box center [859, 221] width 25 height 25
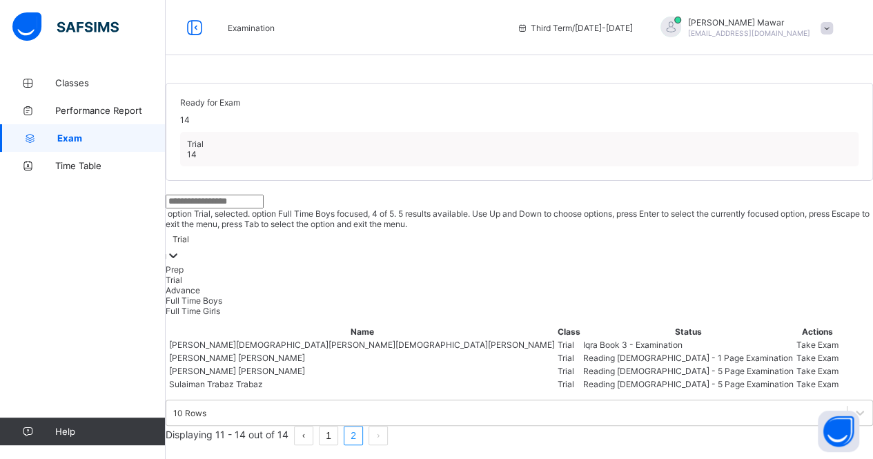
click at [380, 295] on div "Full Time Boys" at bounding box center [519, 300] width 707 height 10
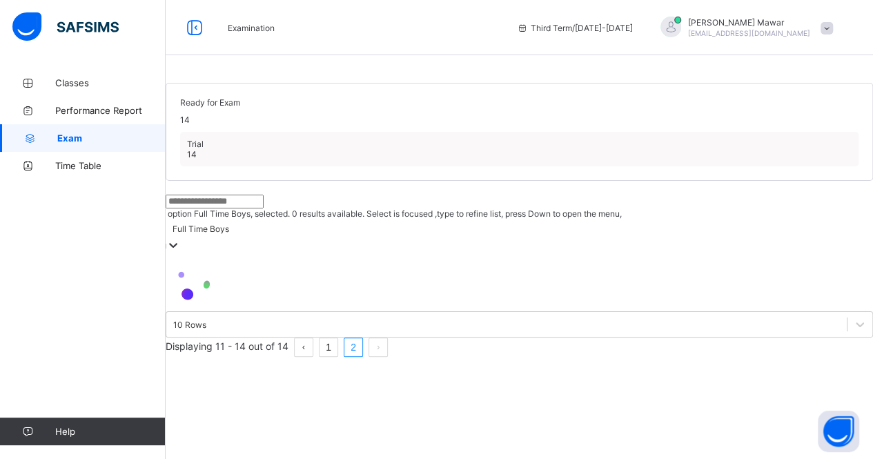
scroll to position [0, 0]
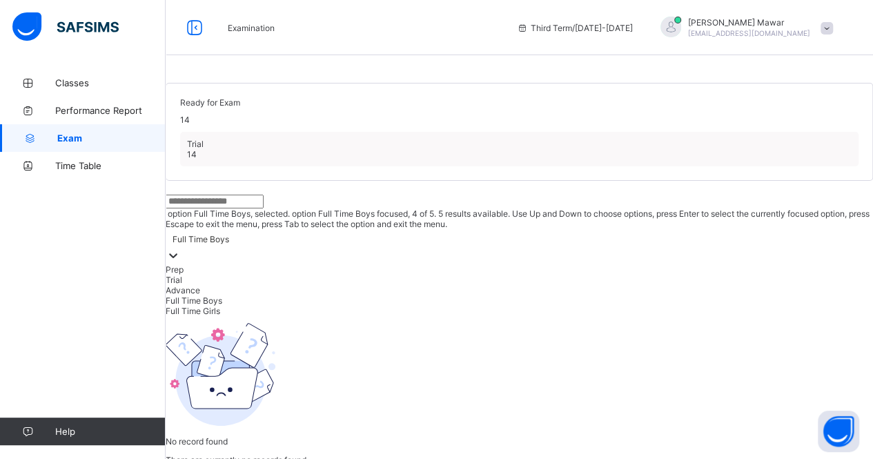
click at [229, 244] on div "Full Time Boys" at bounding box center [200, 239] width 57 height 10
click at [366, 316] on div "Full Time Girls" at bounding box center [519, 311] width 707 height 10
click at [227, 244] on div "Full Time Girls" at bounding box center [199, 239] width 55 height 10
click at [385, 295] on div "Advance" at bounding box center [519, 290] width 707 height 10
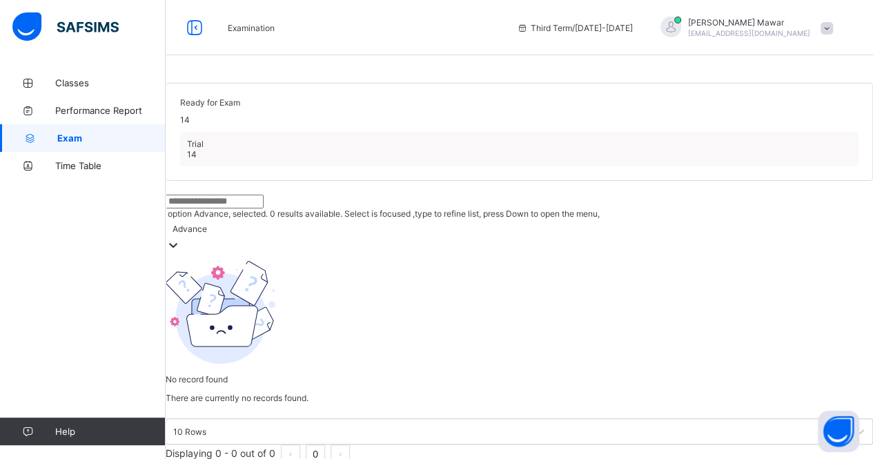
click at [388, 254] on div "Advance" at bounding box center [519, 236] width 707 height 35
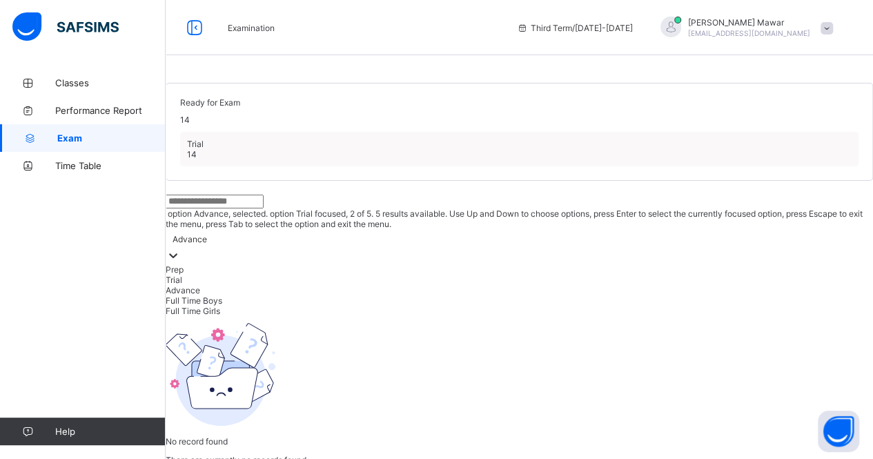
click at [380, 285] on div "Trial" at bounding box center [519, 280] width 707 height 10
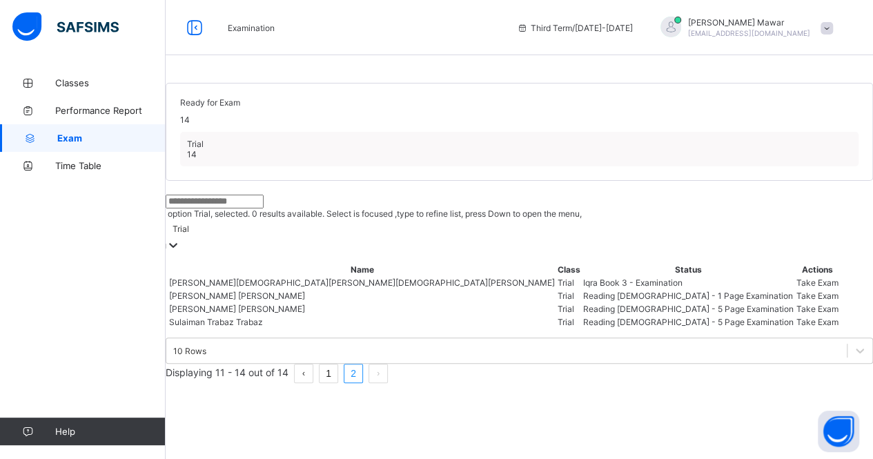
scroll to position [117, 0]
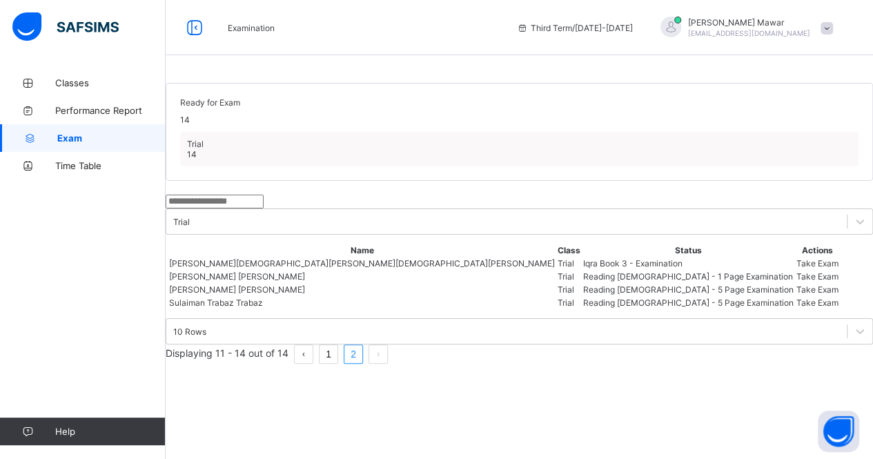
click at [313, 364] on button "prev page" at bounding box center [303, 353] width 19 height 19
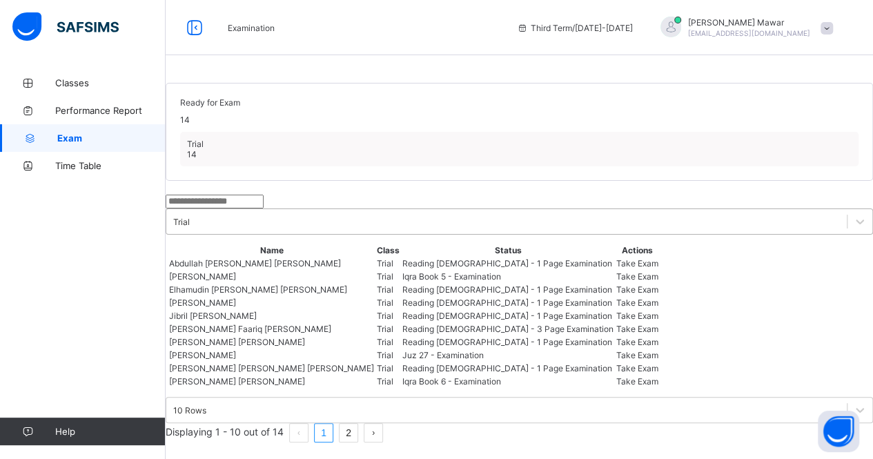
click at [190, 227] on div "Trial" at bounding box center [181, 222] width 17 height 10
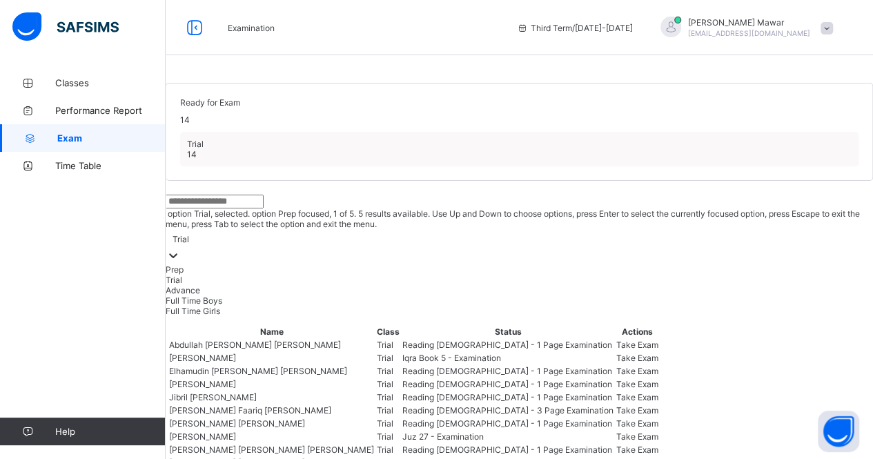
click at [400, 275] on div "Prep" at bounding box center [519, 269] width 707 height 10
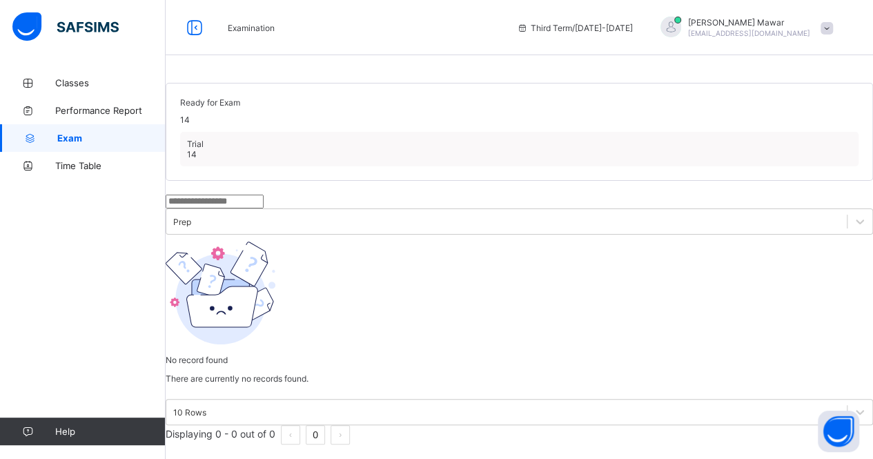
click at [719, 384] on div "No record found There are currently no records found." at bounding box center [519, 312] width 707 height 142
click at [82, 82] on span "Classes" at bounding box center [110, 82] width 110 height 11
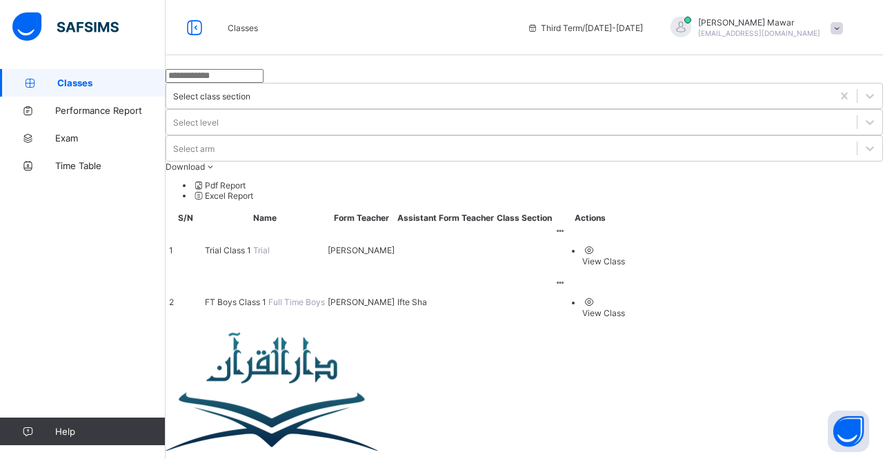
drag, startPoint x: 37, startPoint y: 1, endPoint x: 399, endPoint y: 15, distance: 362.5
click at [399, 15] on div "Classes Third Term / [DATE]-[DATE] [PERSON_NAME] [EMAIL_ADDRESS][DOMAIN_NAME]" at bounding box center [441, 27] width 883 height 55
click at [71, 133] on span "Exam" at bounding box center [110, 137] width 110 height 11
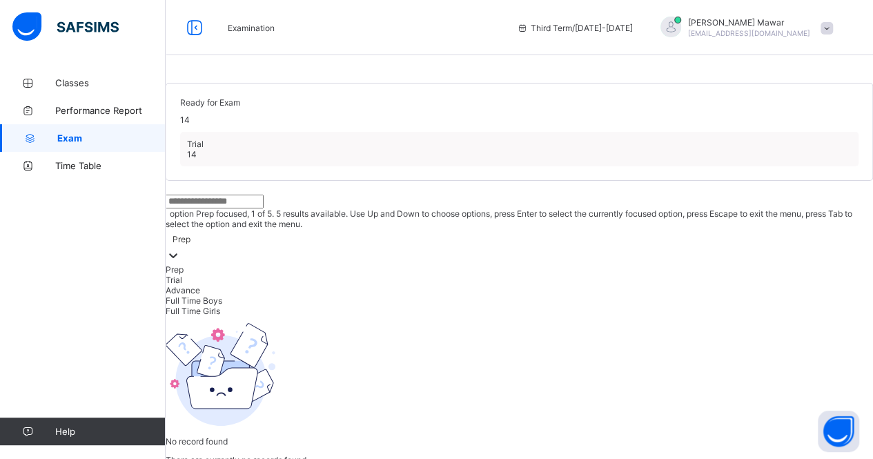
click at [356, 264] on div "Prep" at bounding box center [519, 246] width 707 height 35
click at [357, 306] on div "Full Time Boys" at bounding box center [519, 300] width 707 height 10
click at [229, 244] on div "Full Time Boys" at bounding box center [200, 239] width 57 height 10
click at [364, 316] on div "Full Time Girls" at bounding box center [519, 311] width 707 height 10
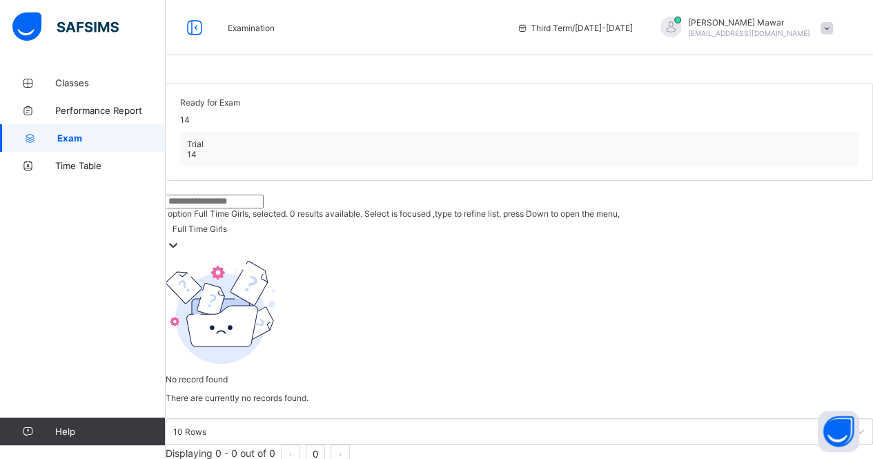
click at [227, 234] on div "Full Time Girls" at bounding box center [199, 229] width 55 height 10
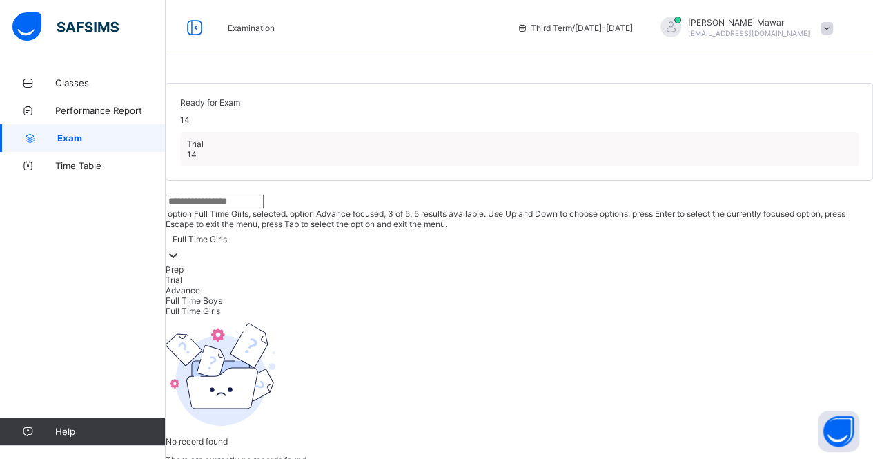
click at [363, 295] on div "Advance" at bounding box center [519, 290] width 707 height 10
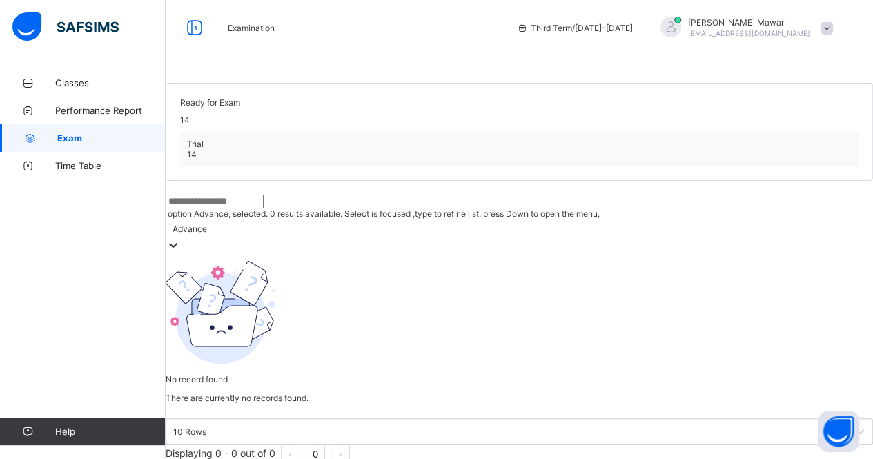
click at [377, 238] on div "Advance" at bounding box center [519, 228] width 707 height 19
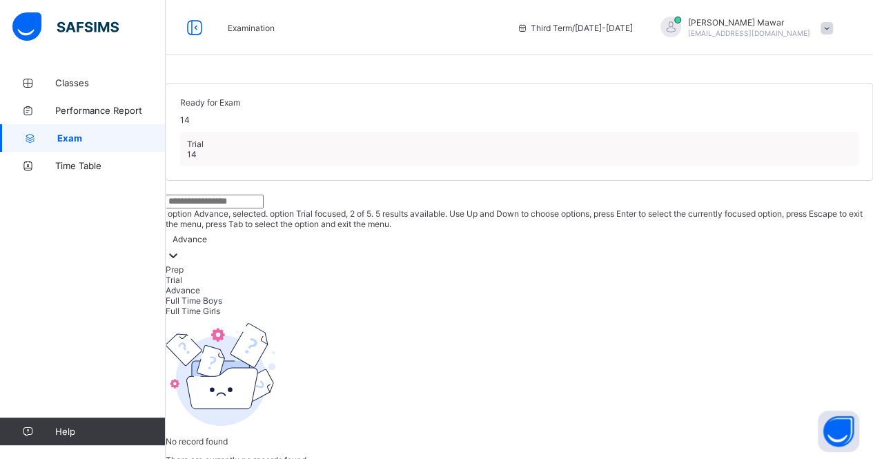
click at [374, 285] on div "Trial" at bounding box center [519, 280] width 707 height 10
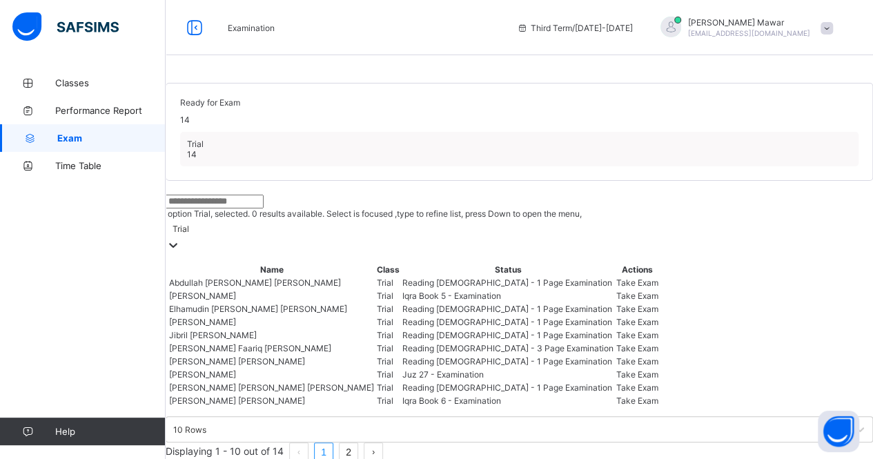
click at [189, 234] on div "Trial" at bounding box center [180, 229] width 17 height 10
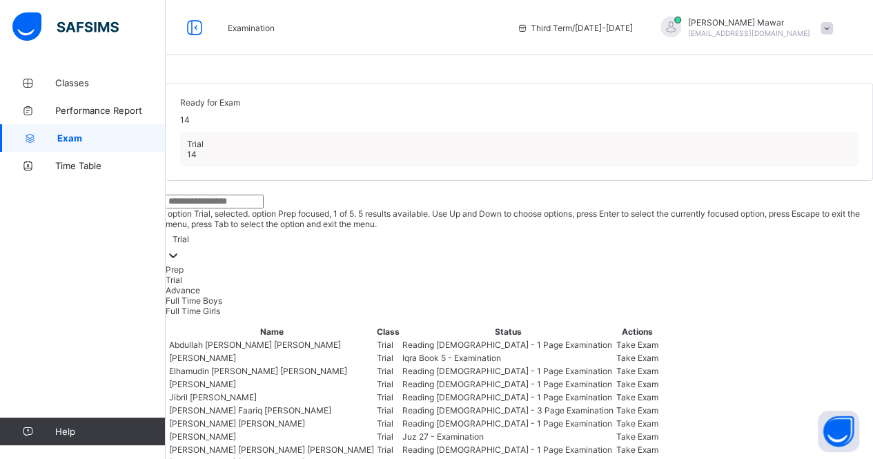
click at [377, 275] on div "Prep" at bounding box center [519, 269] width 707 height 10
